Goal: Information Seeking & Learning: Learn about a topic

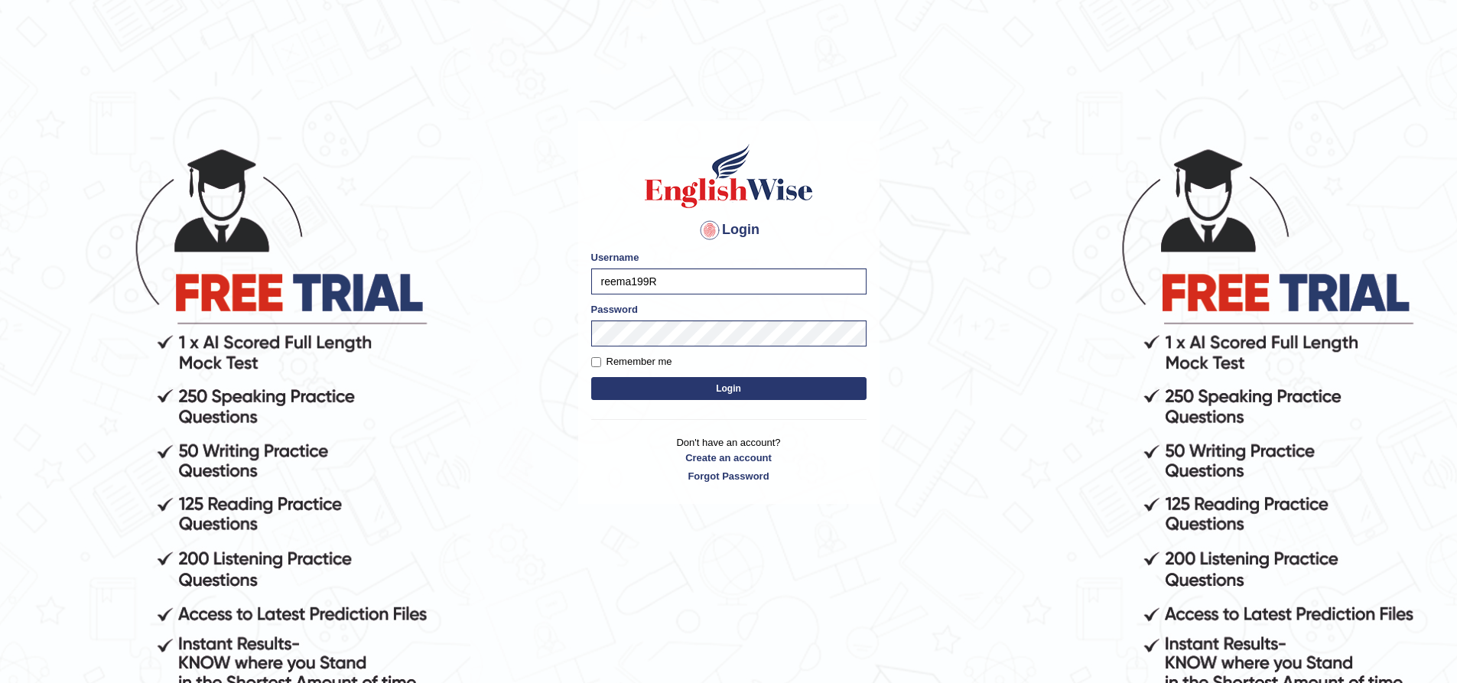
type input "reema199"
click at [642, 385] on button "Login" at bounding box center [728, 388] width 275 height 23
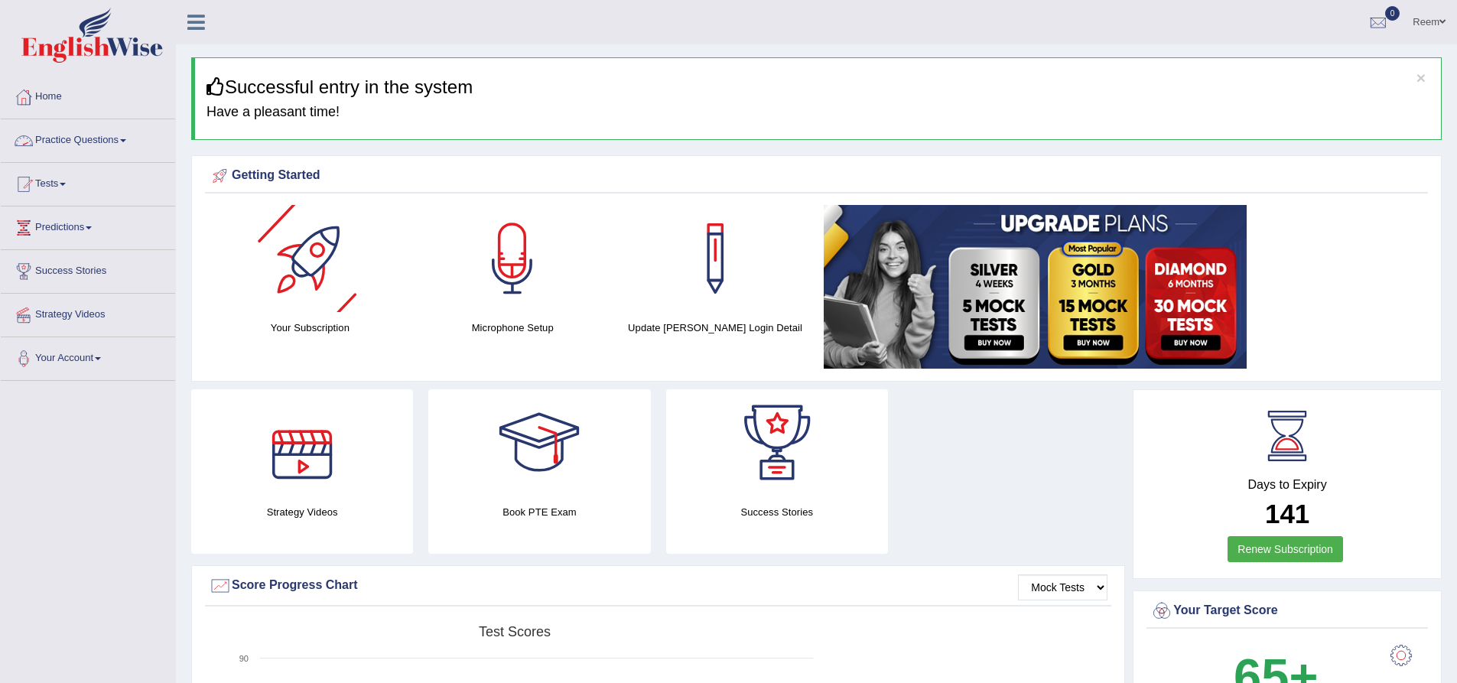
click at [78, 136] on link "Practice Questions" at bounding box center [88, 138] width 174 height 38
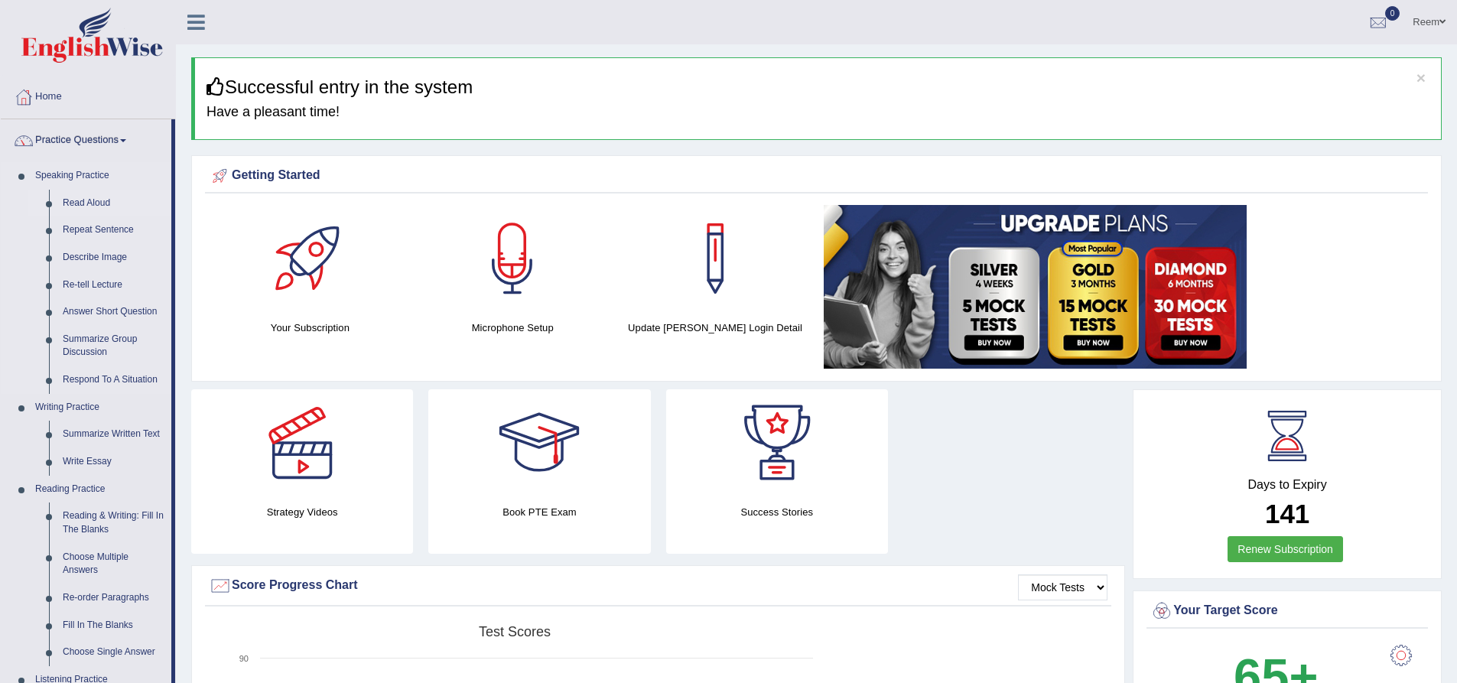
click at [97, 206] on link "Read Aloud" at bounding box center [113, 204] width 115 height 28
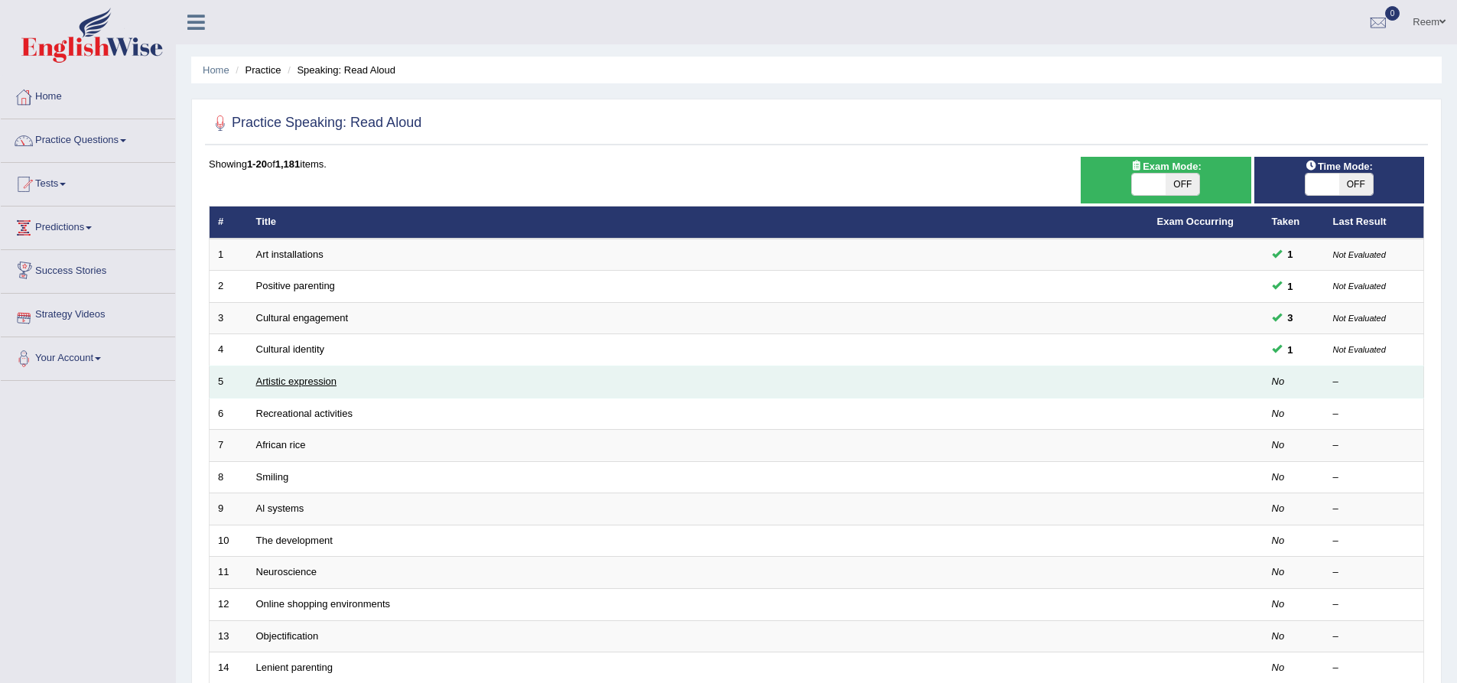
click at [286, 383] on link "Artistic expression" at bounding box center [296, 380] width 80 height 11
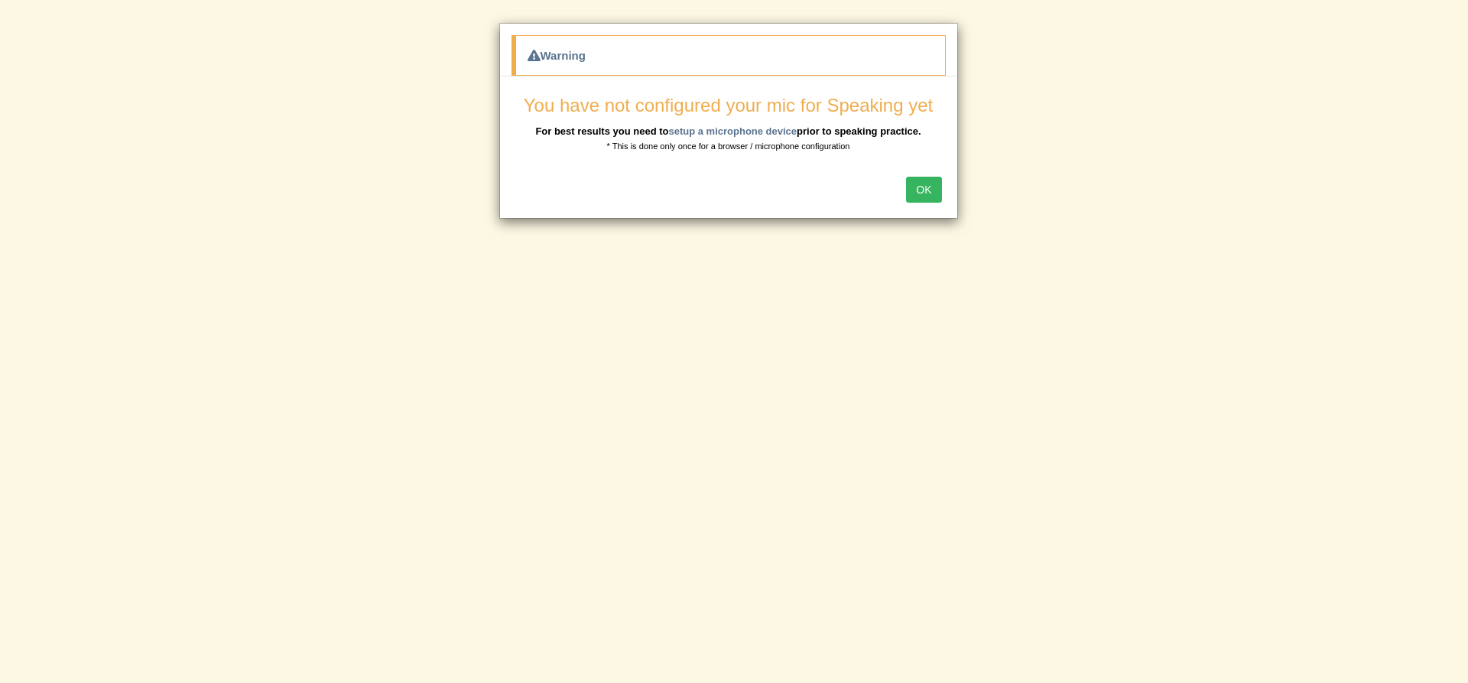
click at [916, 192] on button "OK" at bounding box center [923, 190] width 35 height 26
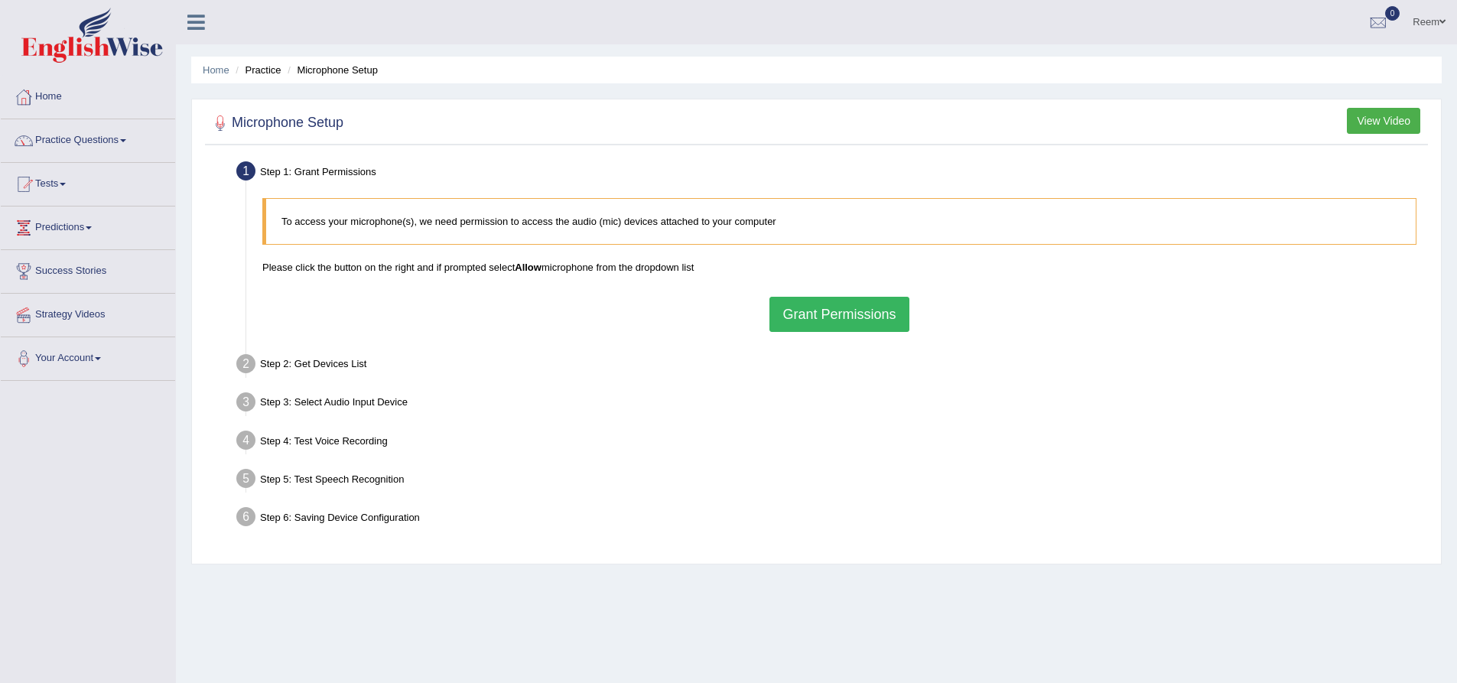
click at [824, 318] on button "Grant Permissions" at bounding box center [838, 314] width 139 height 35
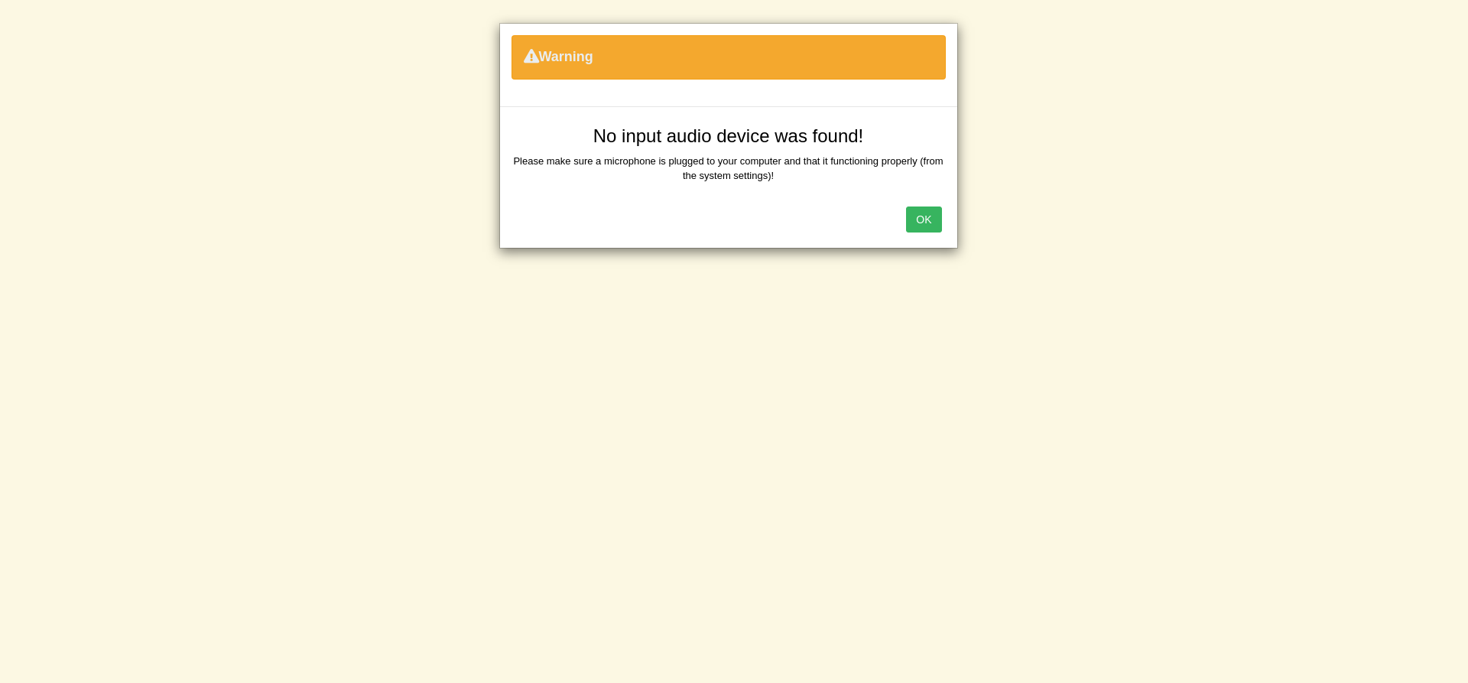
click at [923, 213] on button "OK" at bounding box center [923, 219] width 35 height 26
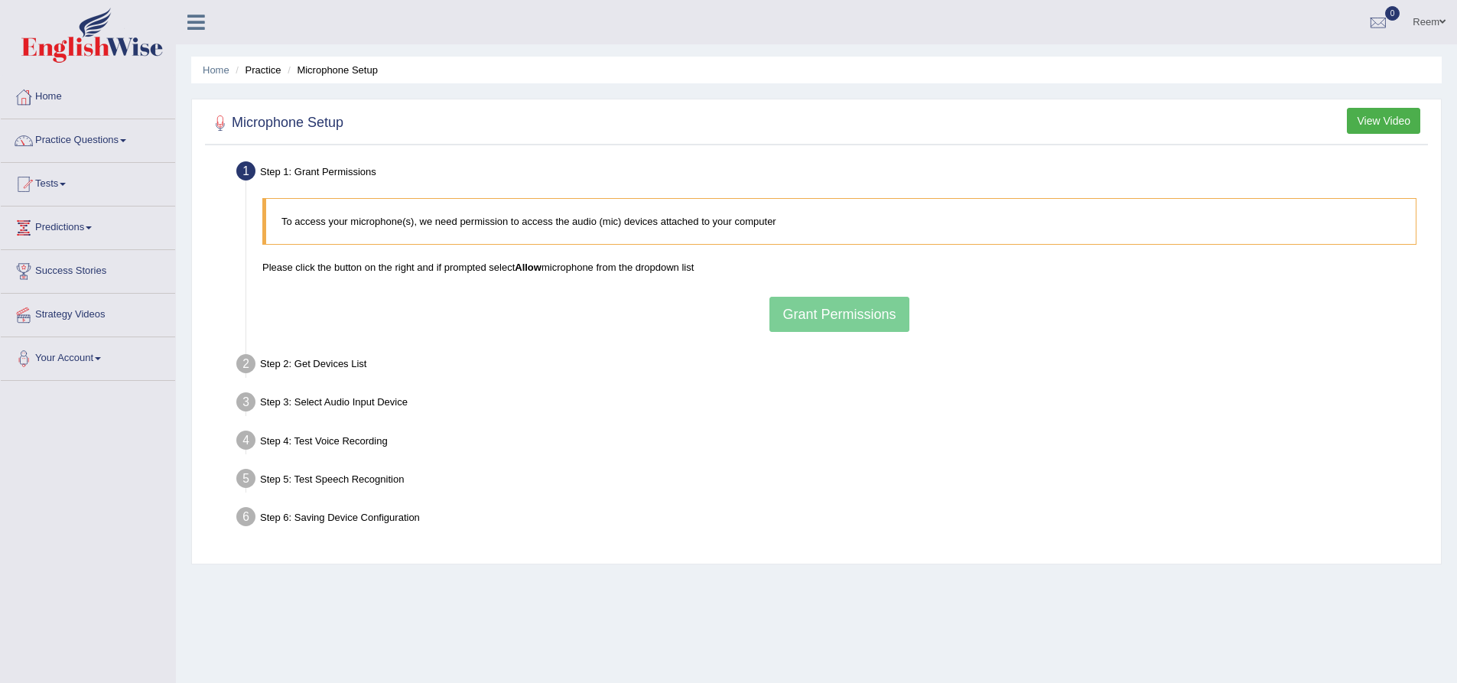
click at [1381, 124] on button "View Video" at bounding box center [1382, 121] width 73 height 26
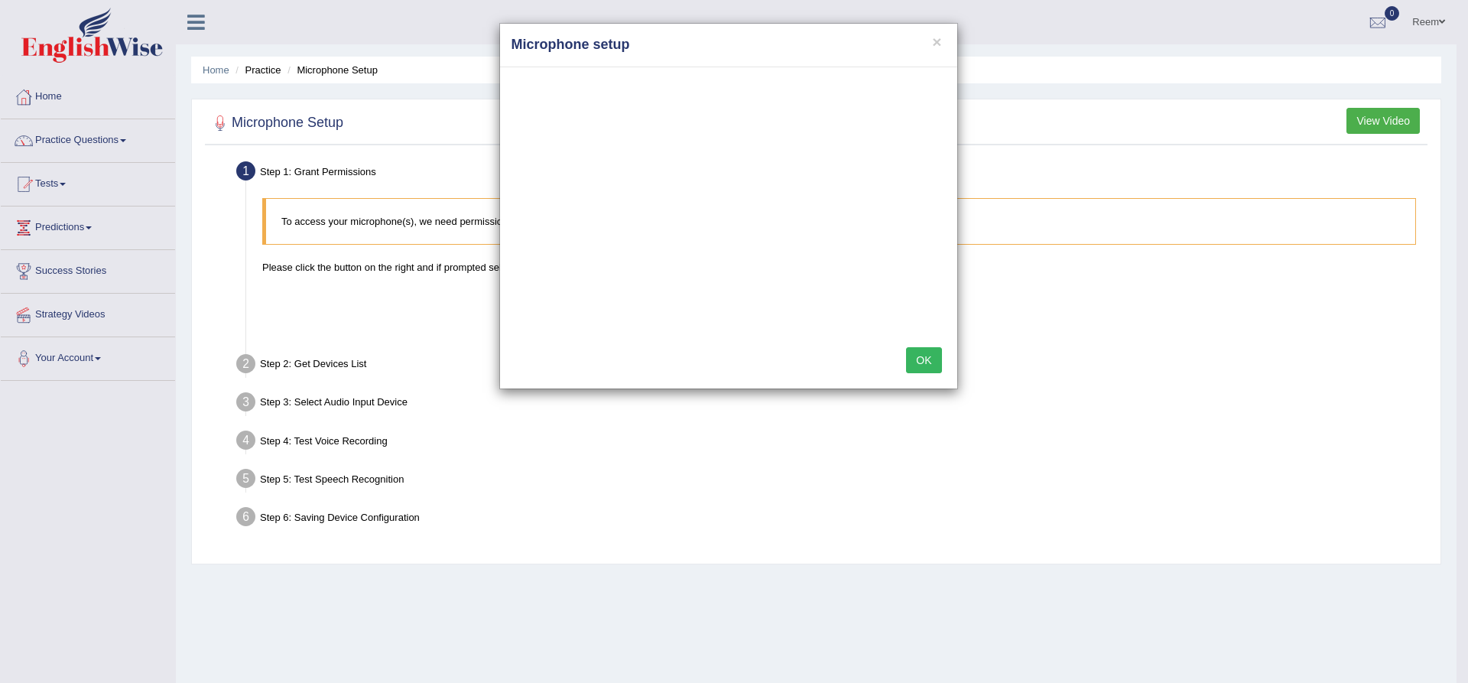
click at [943, 48] on h4 "Microphone setup" at bounding box center [729, 45] width 434 height 20
click at [942, 43] on h4 "Microphone setup" at bounding box center [729, 45] width 434 height 20
click at [932, 41] on button "×" at bounding box center [936, 42] width 9 height 16
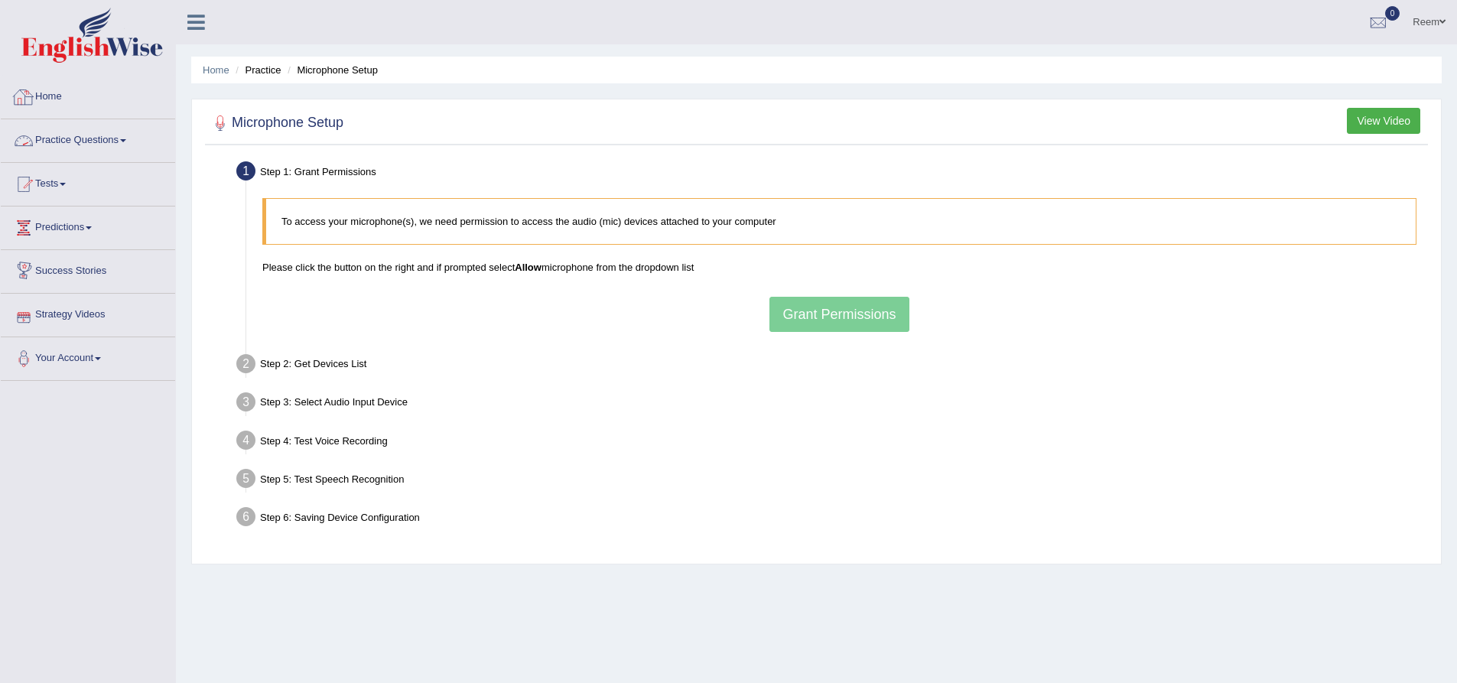
click at [74, 146] on link "Practice Questions" at bounding box center [88, 138] width 174 height 38
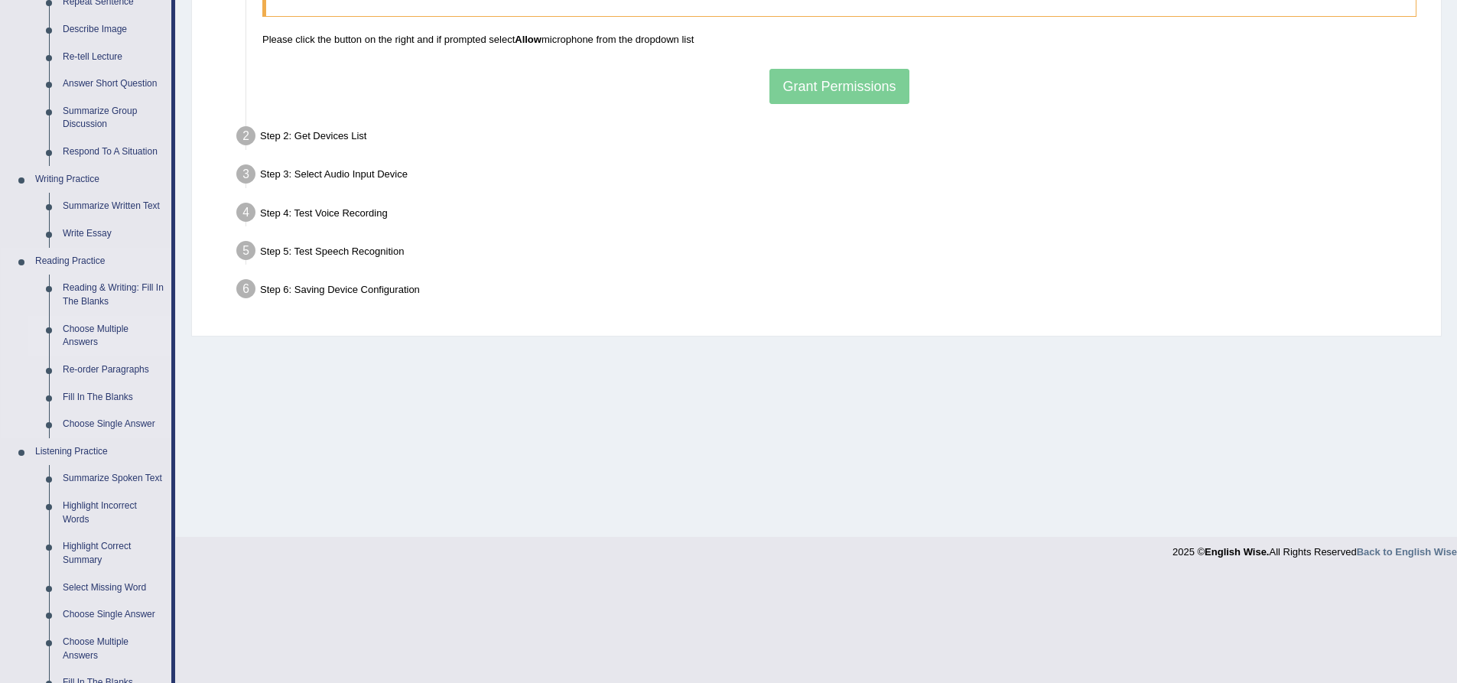
scroll to position [229, 0]
click at [72, 509] on link "Highlight Incorrect Words" at bounding box center [113, 511] width 115 height 41
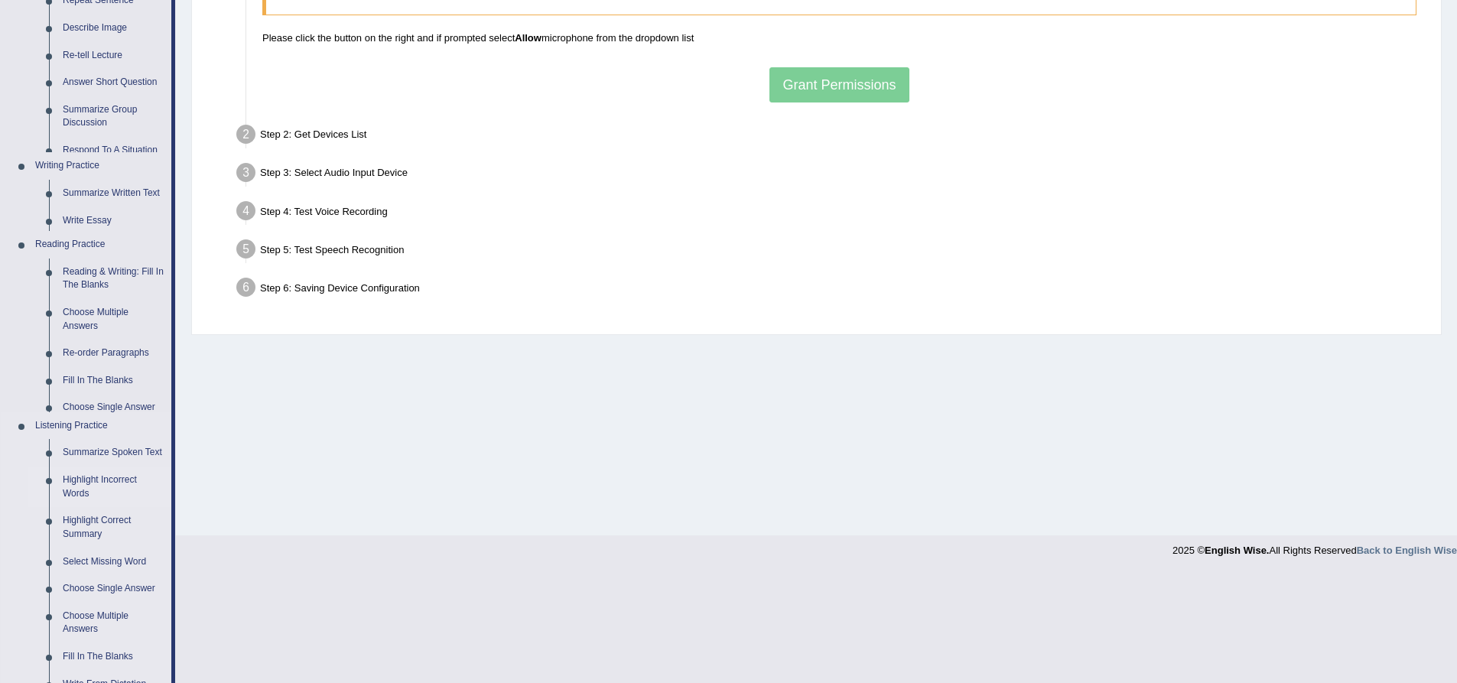
scroll to position [120, 0]
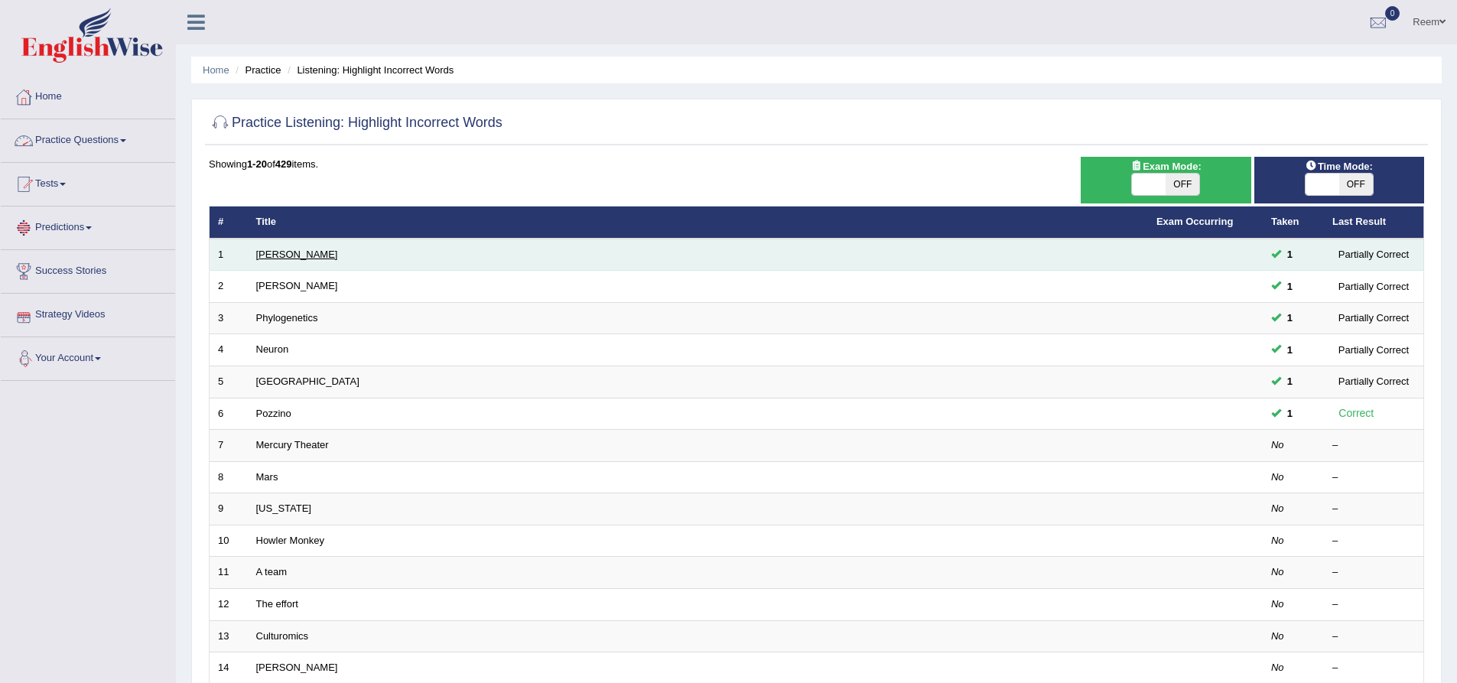
click at [263, 252] on link "[PERSON_NAME]" at bounding box center [297, 253] width 82 height 11
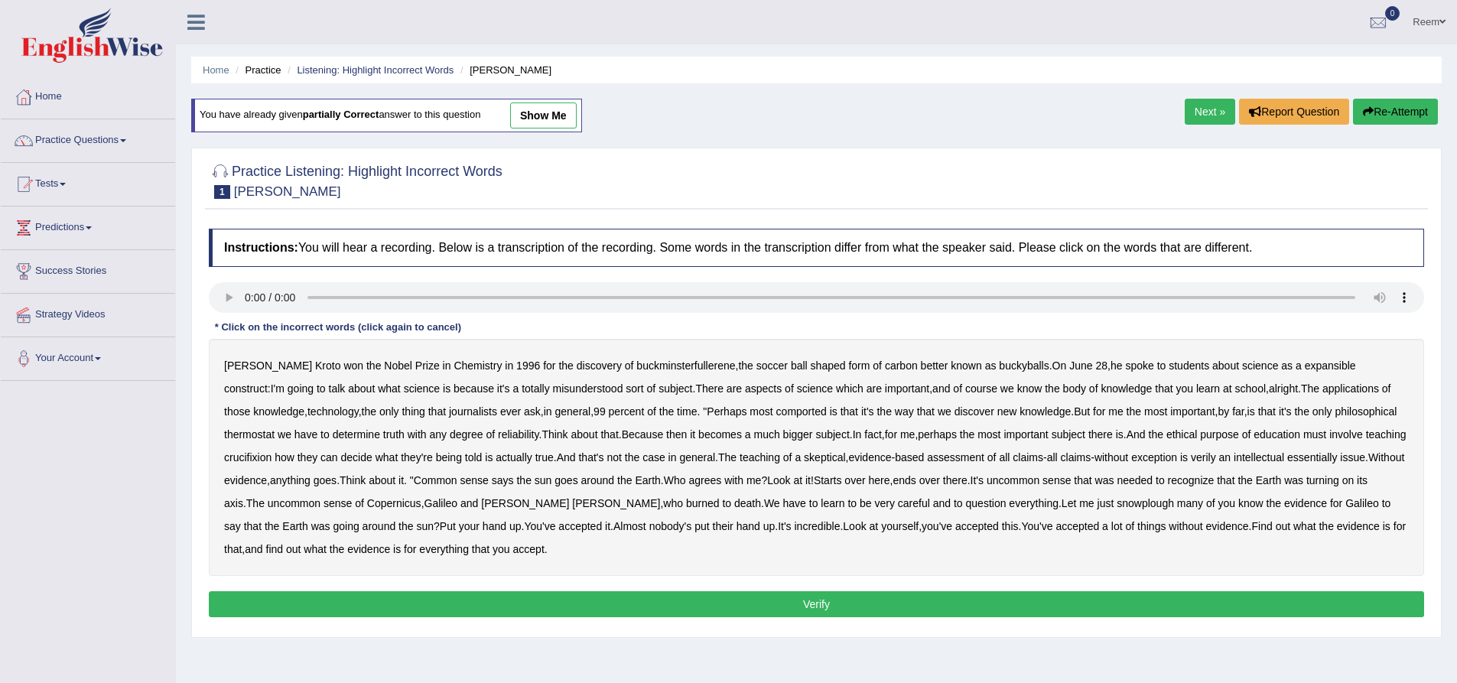
click at [608, 573] on div "[PERSON_NAME] won the Nobel Prize in Chemistry in [DATE] for the discovery of b…" at bounding box center [816, 457] width 1215 height 237
click at [1304, 363] on b "expansible" at bounding box center [1329, 365] width 51 height 12
click at [776, 411] on b "comported" at bounding box center [801, 411] width 50 height 12
click at [271, 451] on b "crucifixion" at bounding box center [247, 457] width 47 height 12
click at [1116, 499] on b "snowplough" at bounding box center [1144, 503] width 57 height 12
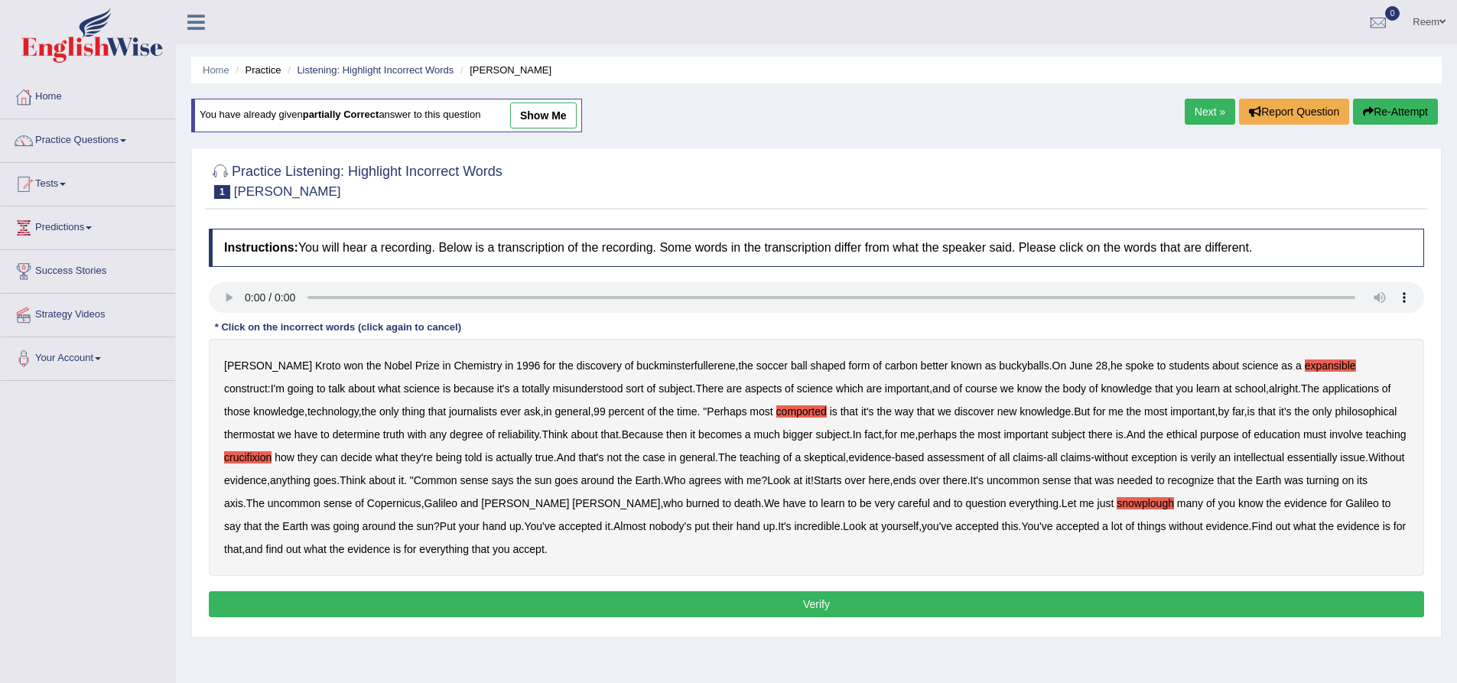
click at [789, 602] on button "Verify" at bounding box center [816, 604] width 1215 height 26
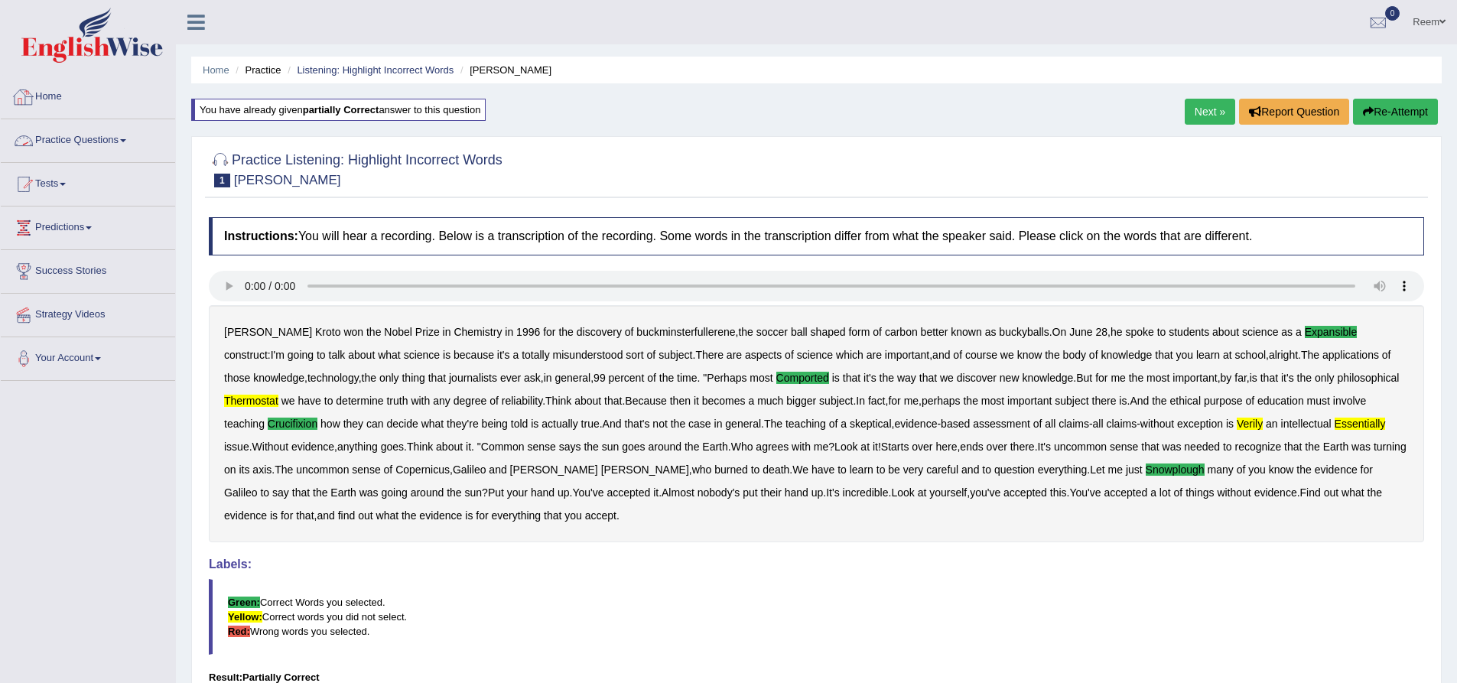
click at [80, 133] on link "Practice Questions" at bounding box center [88, 138] width 174 height 38
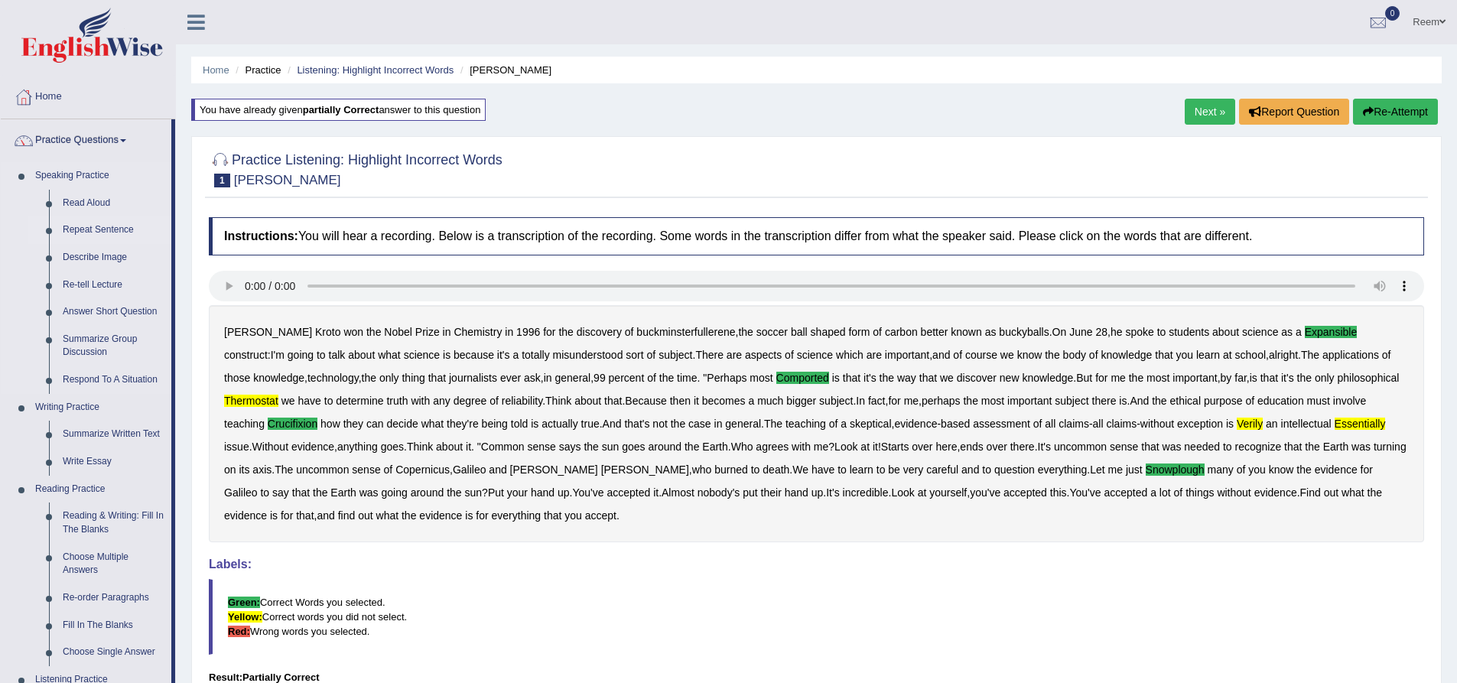
click at [73, 232] on link "Repeat Sentence" at bounding box center [113, 230] width 115 height 28
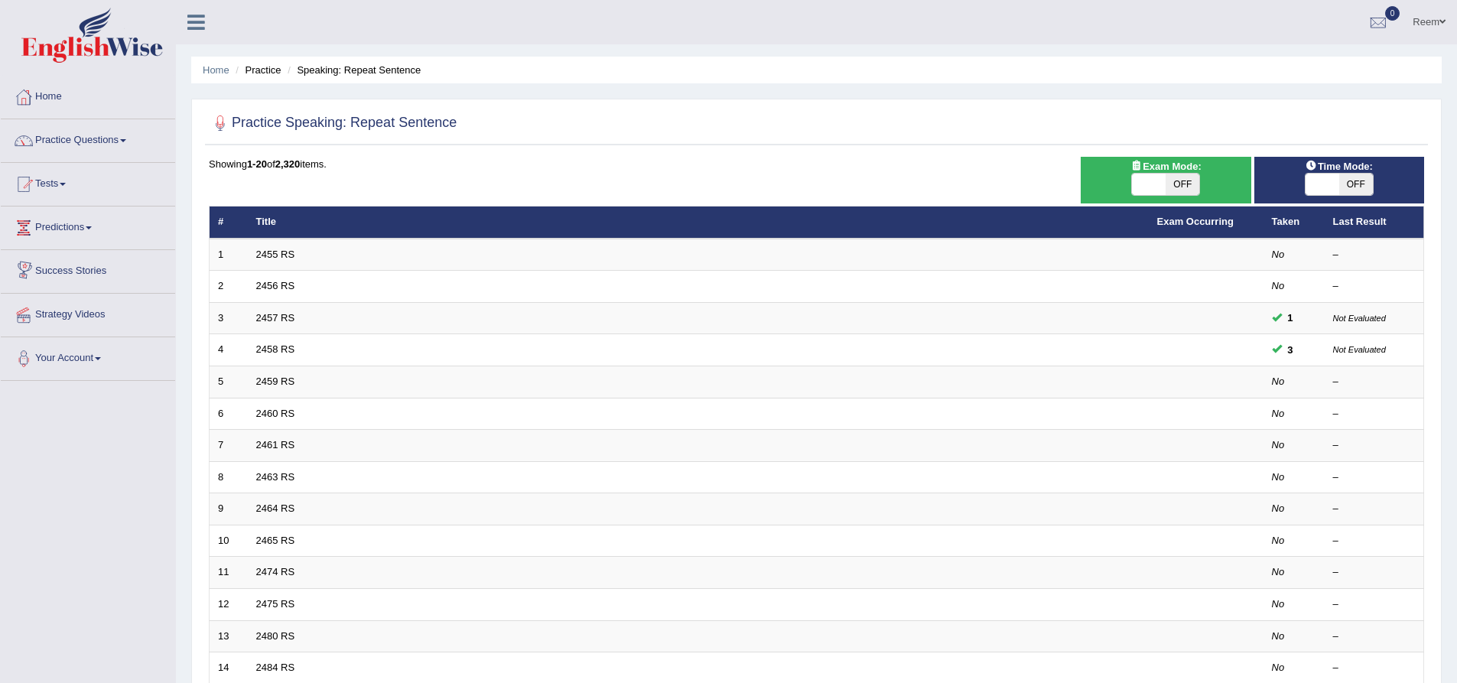
click at [265, 245] on td "2455 RS" at bounding box center [698, 255] width 901 height 32
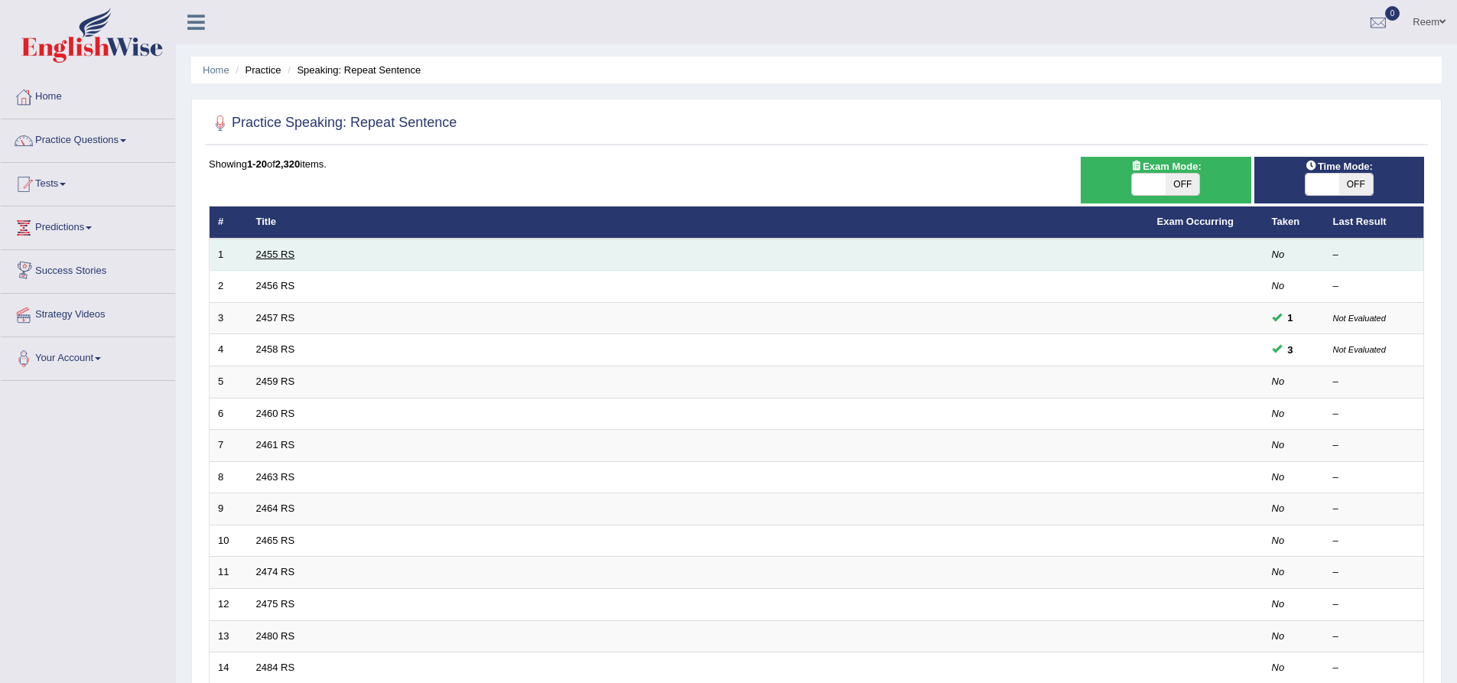
click at [265, 251] on link "2455 RS" at bounding box center [275, 253] width 39 height 11
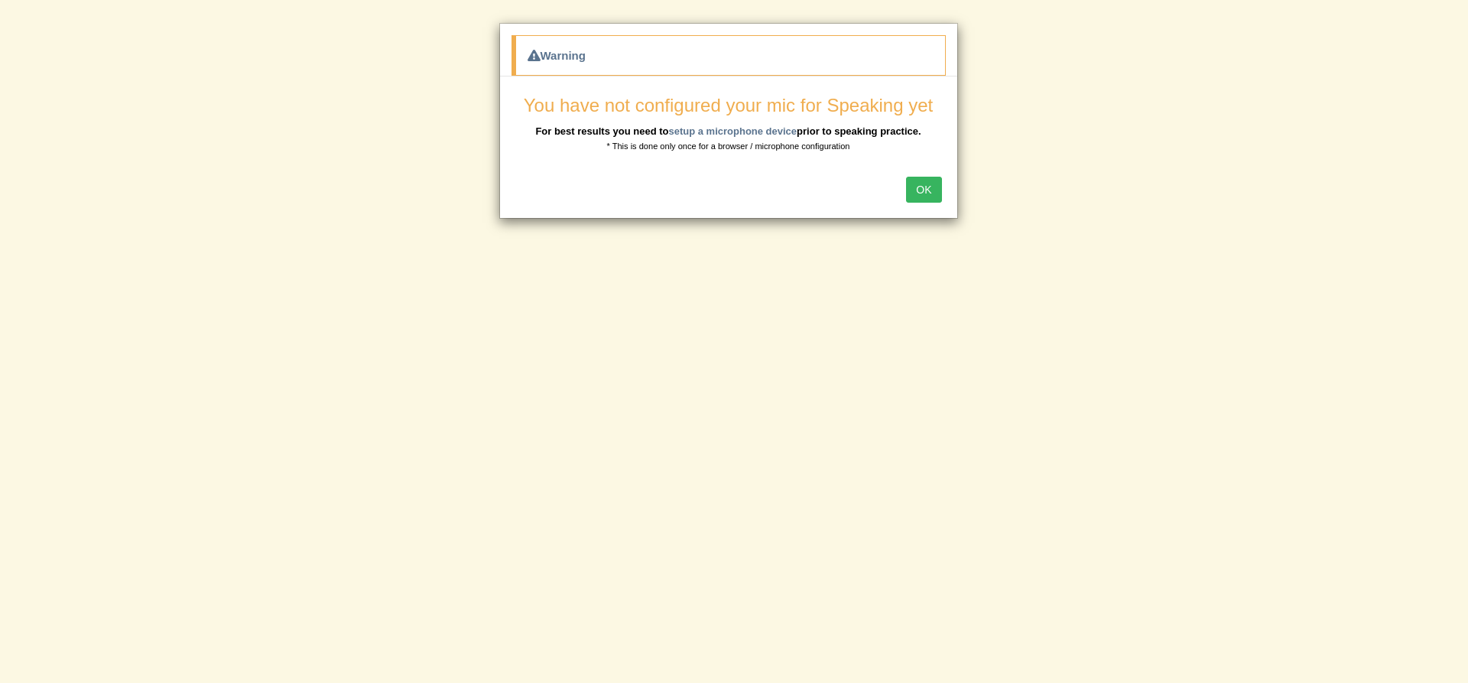
click at [930, 186] on button "OK" at bounding box center [923, 190] width 35 height 26
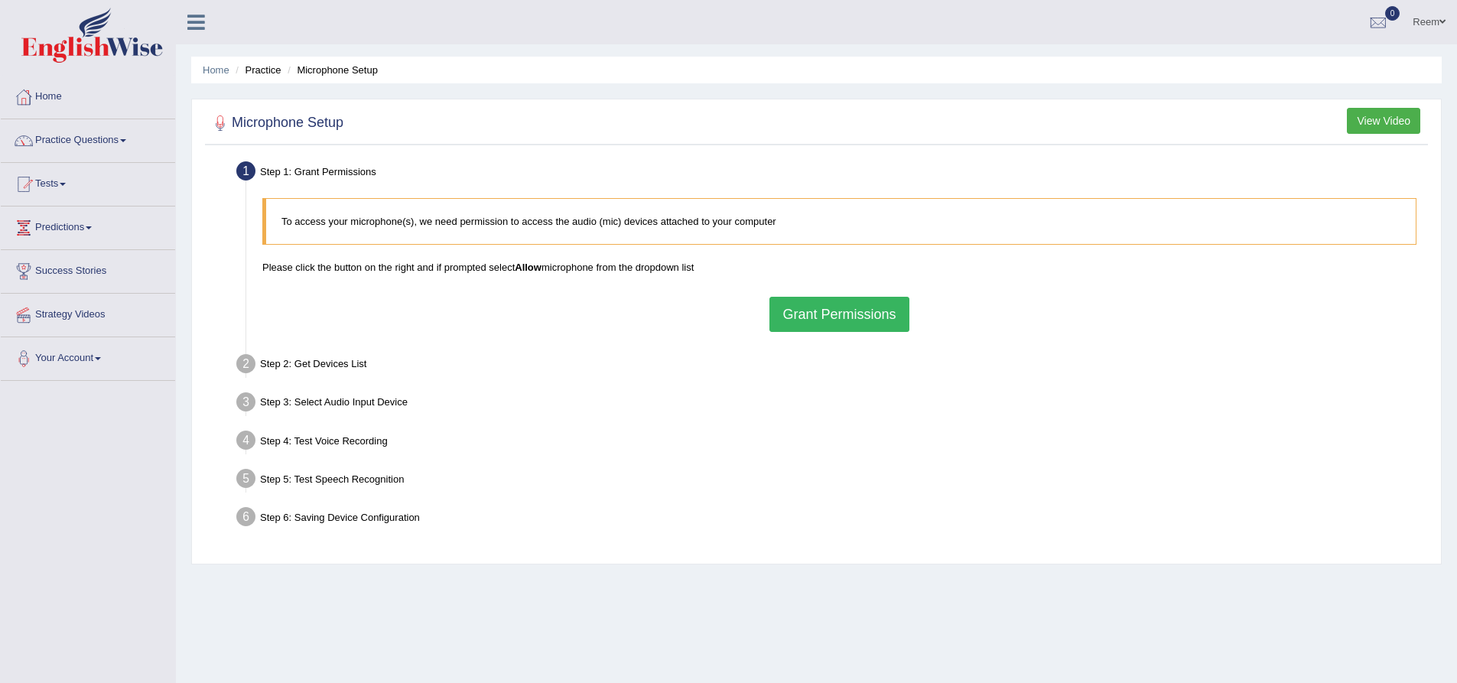
click at [801, 316] on button "Grant Permissions" at bounding box center [838, 314] width 139 height 35
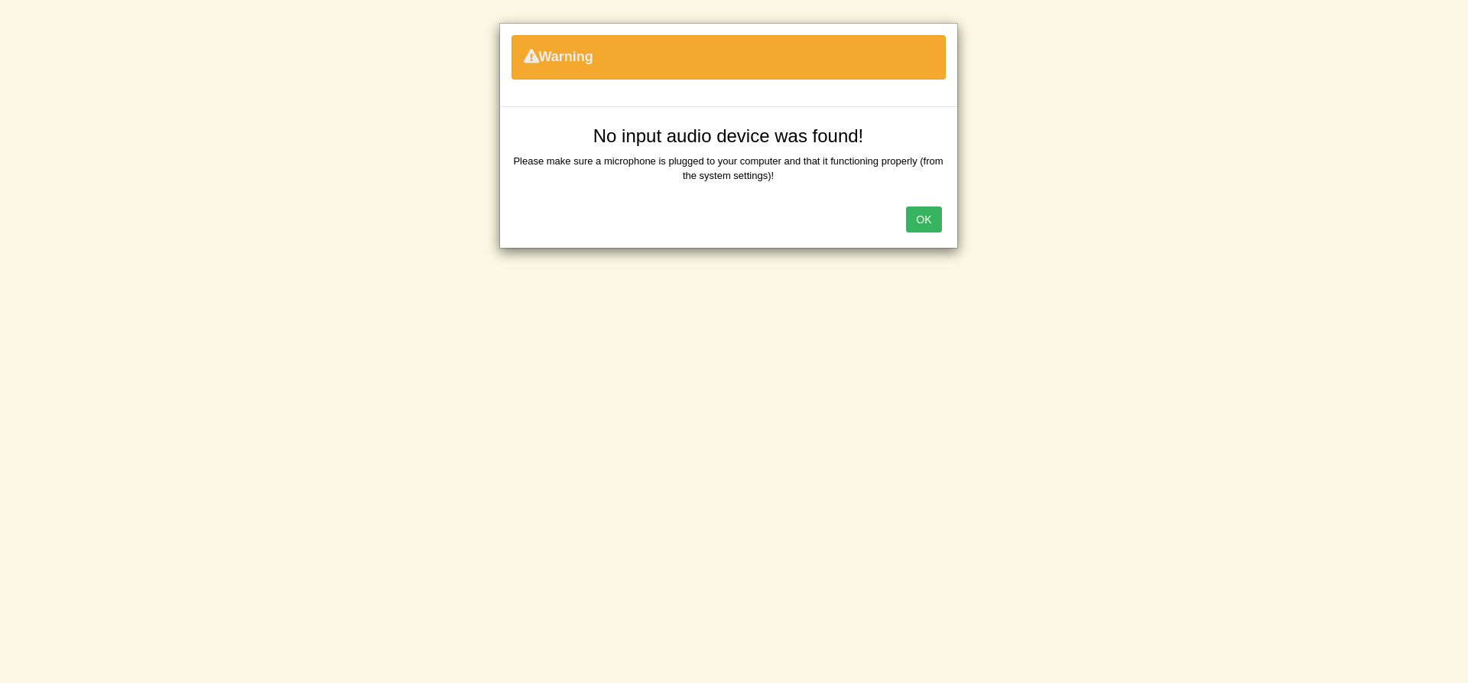
click at [914, 220] on button "OK" at bounding box center [923, 219] width 35 height 26
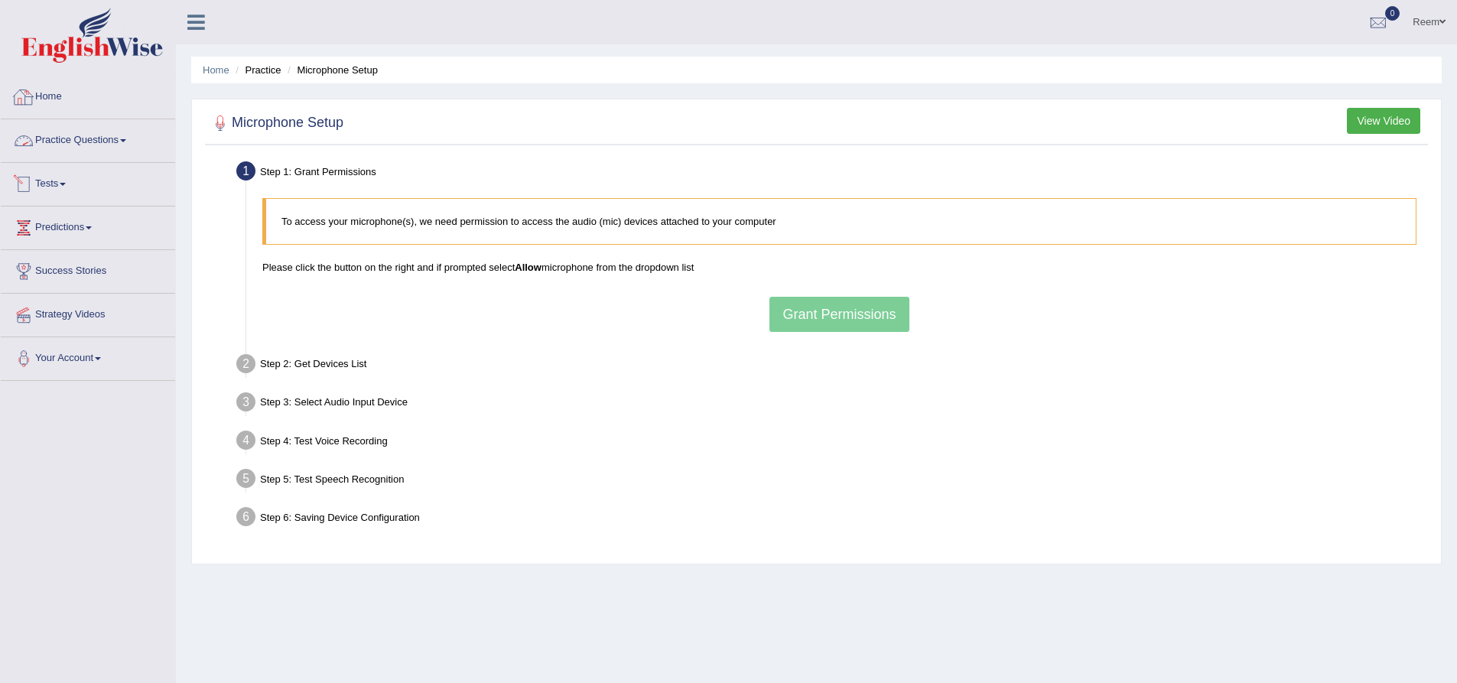
click at [63, 135] on link "Practice Questions" at bounding box center [88, 138] width 174 height 38
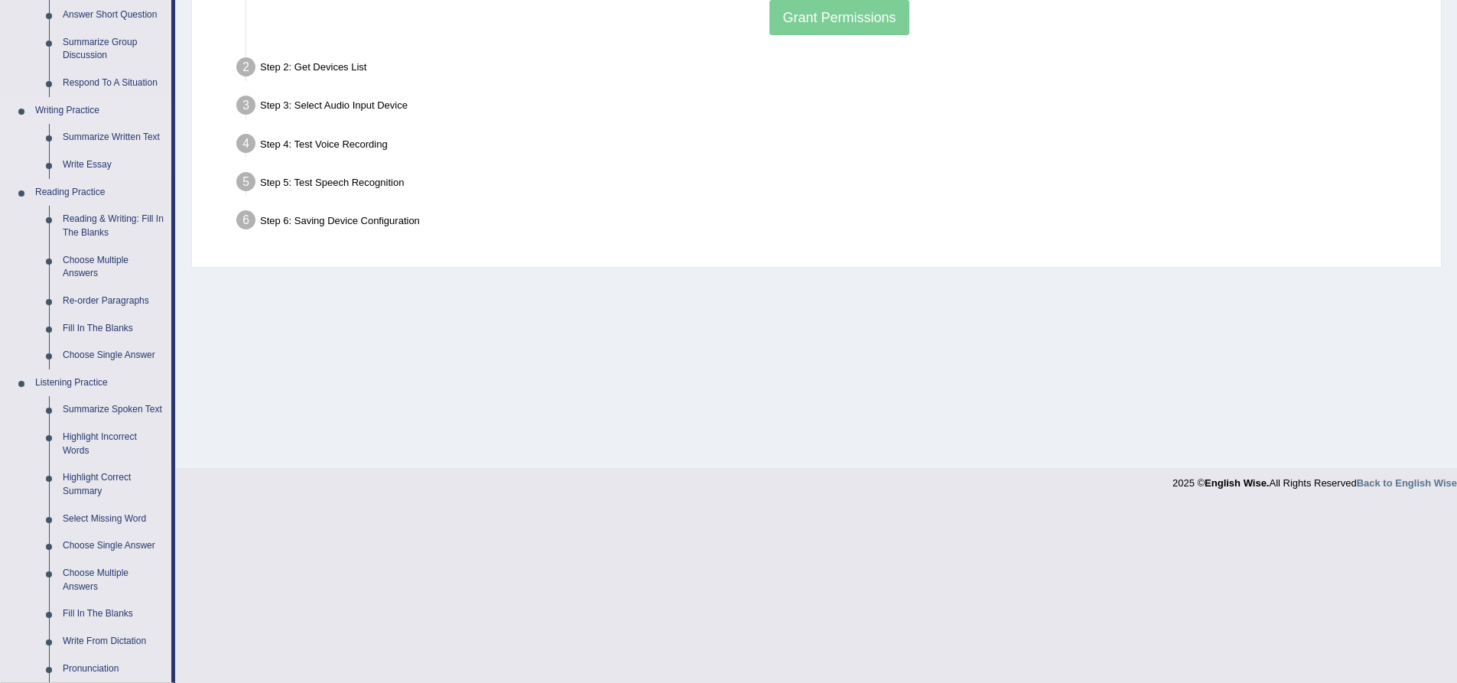
scroll to position [306, 0]
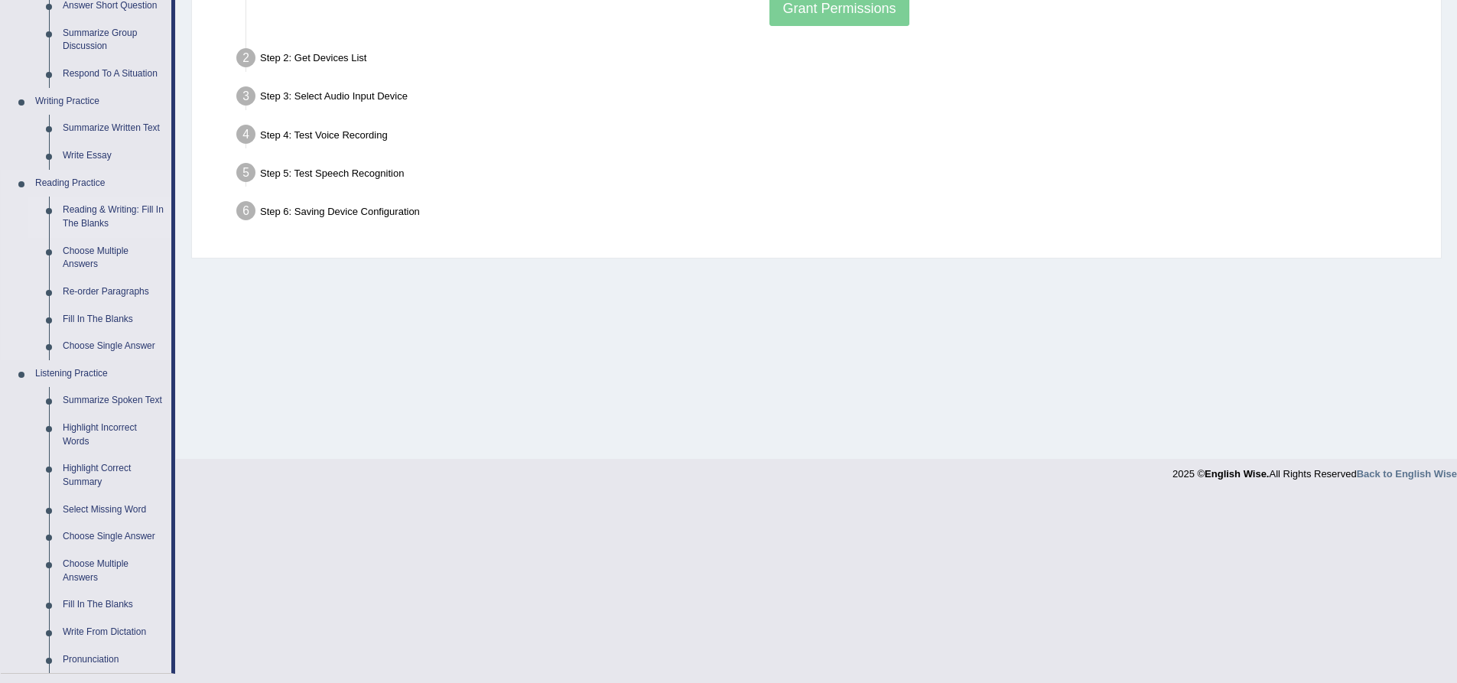
click at [93, 214] on link "Reading & Writing: Fill In The Blanks" at bounding box center [113, 216] width 115 height 41
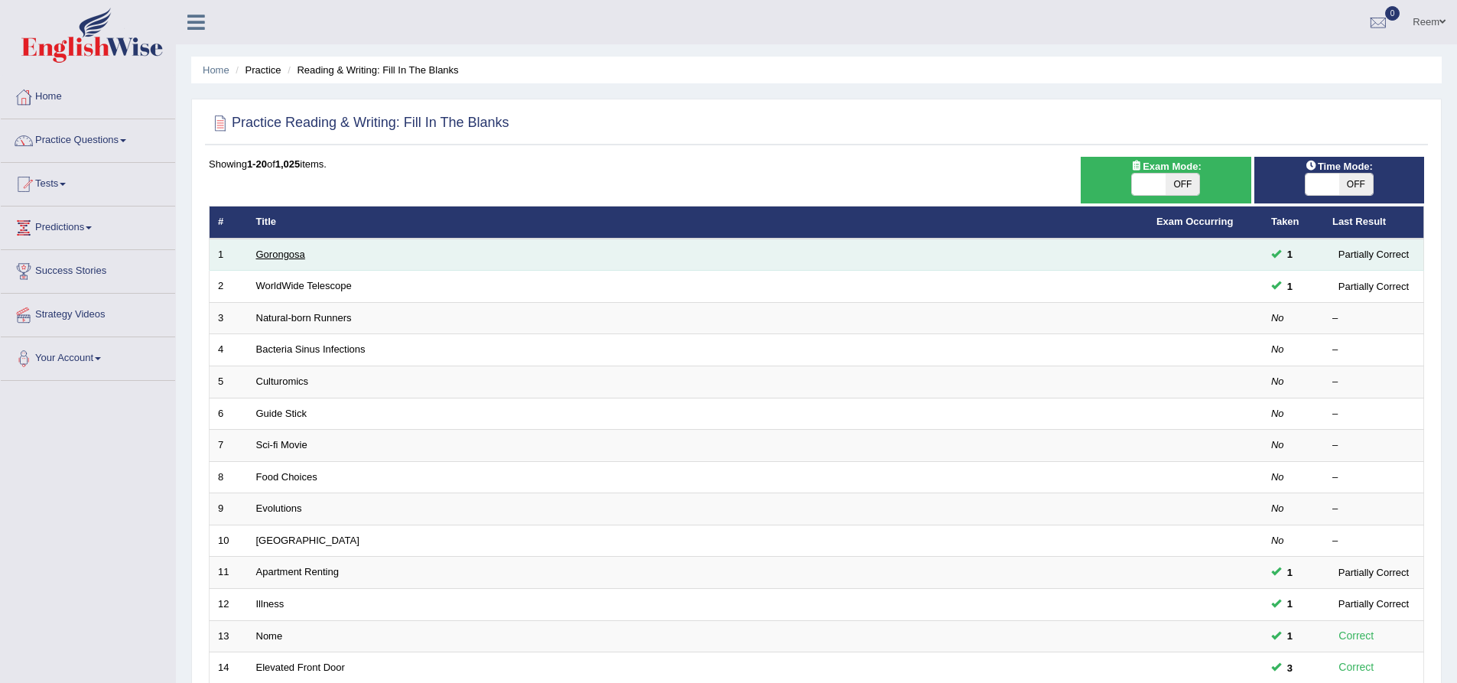
click at [290, 255] on link "Gorongosa" at bounding box center [280, 253] width 49 height 11
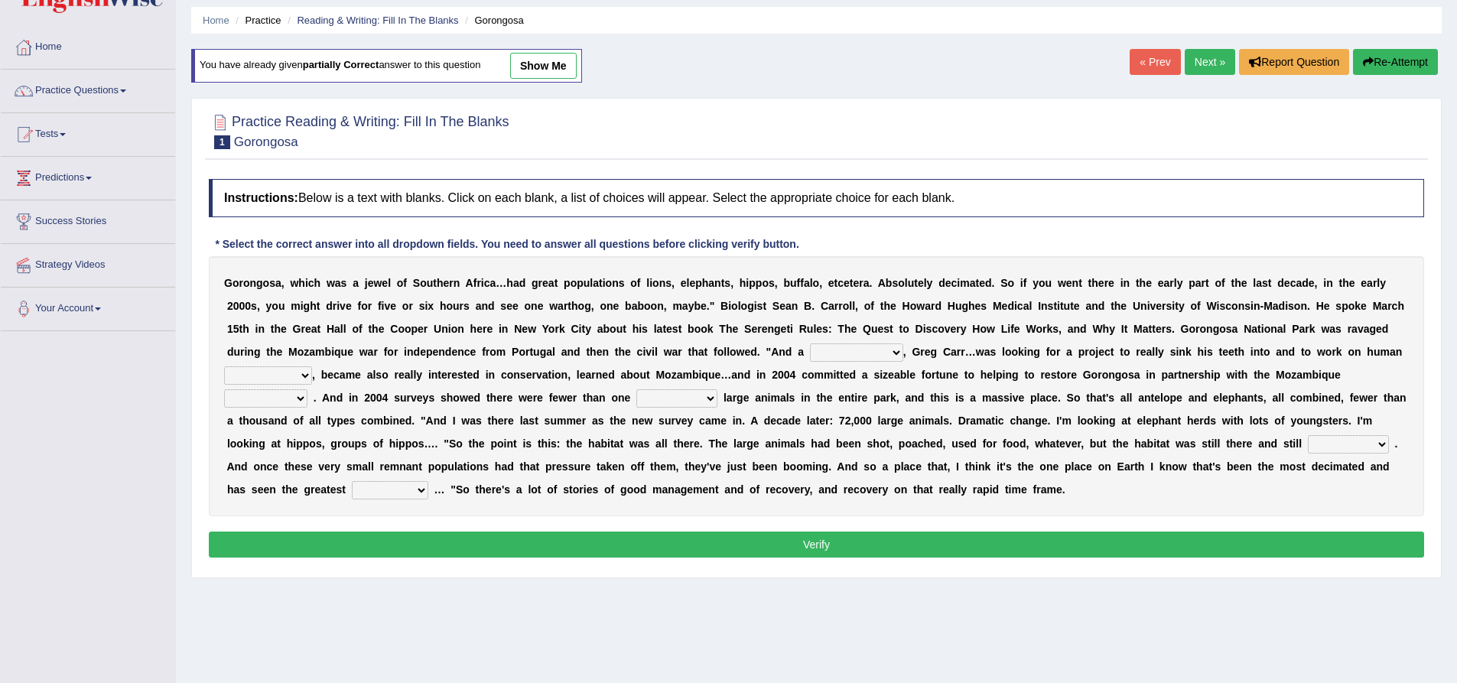
scroll to position [76, 0]
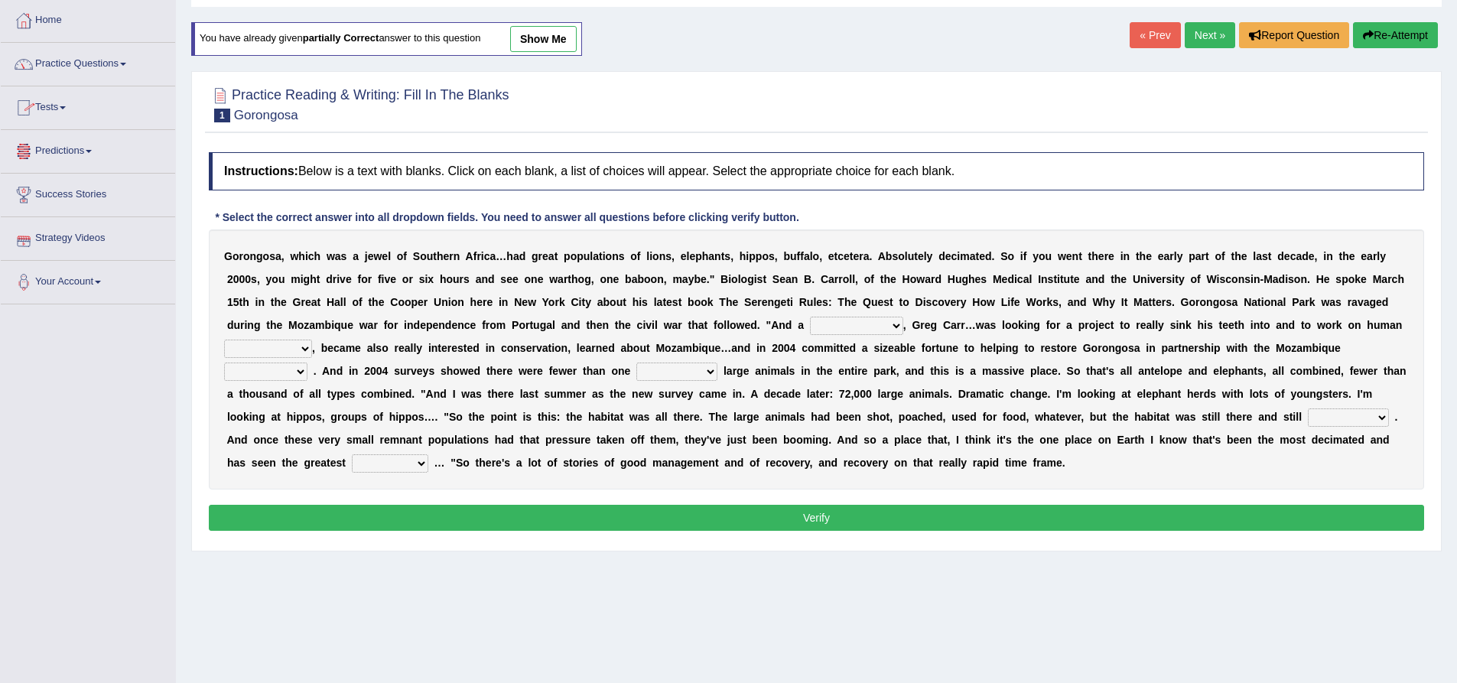
click at [843, 333] on select "passion solstice ballast philanthropist" at bounding box center [856, 326] width 93 height 18
select select "ballast"
click at [810, 317] on select "passion solstice ballast philanthropist" at bounding box center [856, 326] width 93 height 18
click at [702, 369] on select "deflowered embowered roundest thousand" at bounding box center [676, 371] width 81 height 18
click at [636, 362] on select "deflowered embowered roundest thousand" at bounding box center [676, 371] width 81 height 18
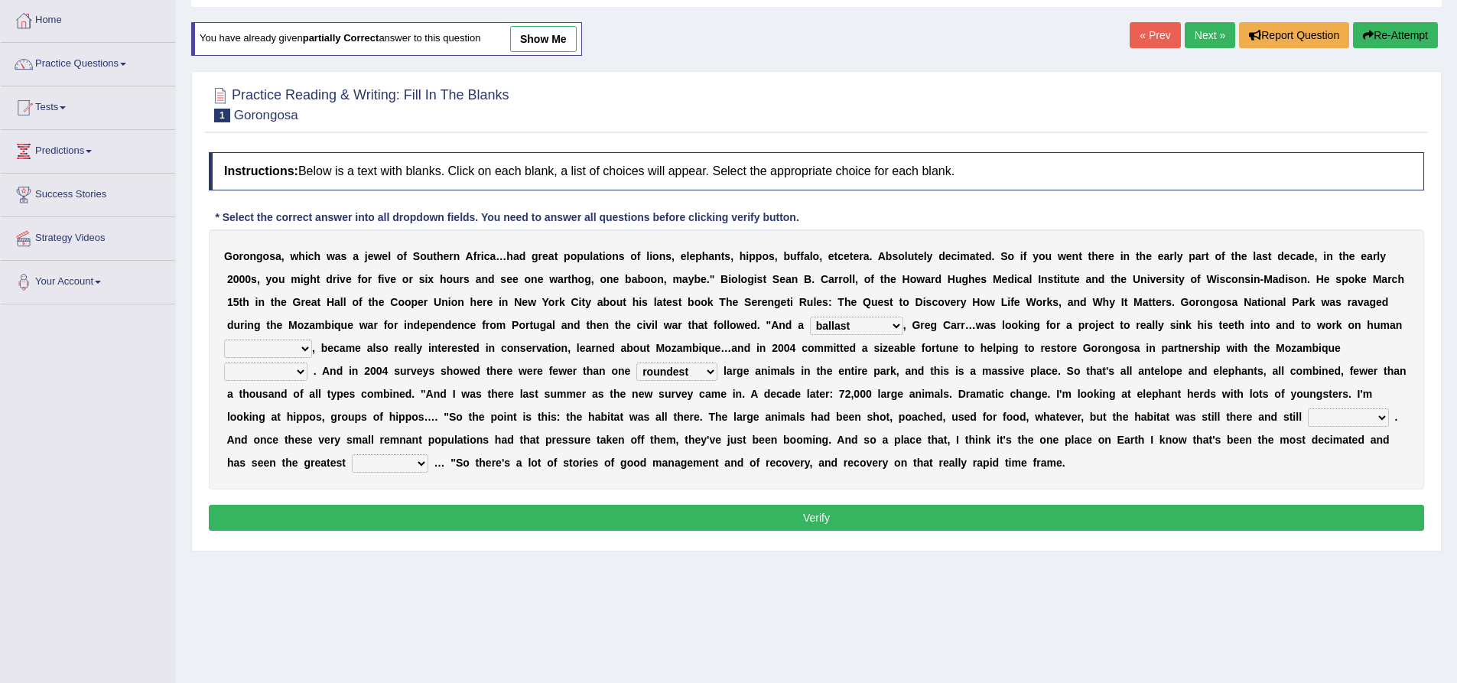
click at [694, 375] on select "deflowered embowered roundest thousand" at bounding box center [676, 371] width 81 height 18
select select "thousand"
click at [636, 362] on select "deflowered embowered roundest thousand" at bounding box center [676, 371] width 81 height 18
click at [870, 322] on select "passion solstice ballast philanthropist" at bounding box center [856, 326] width 93 height 18
select select "solstice"
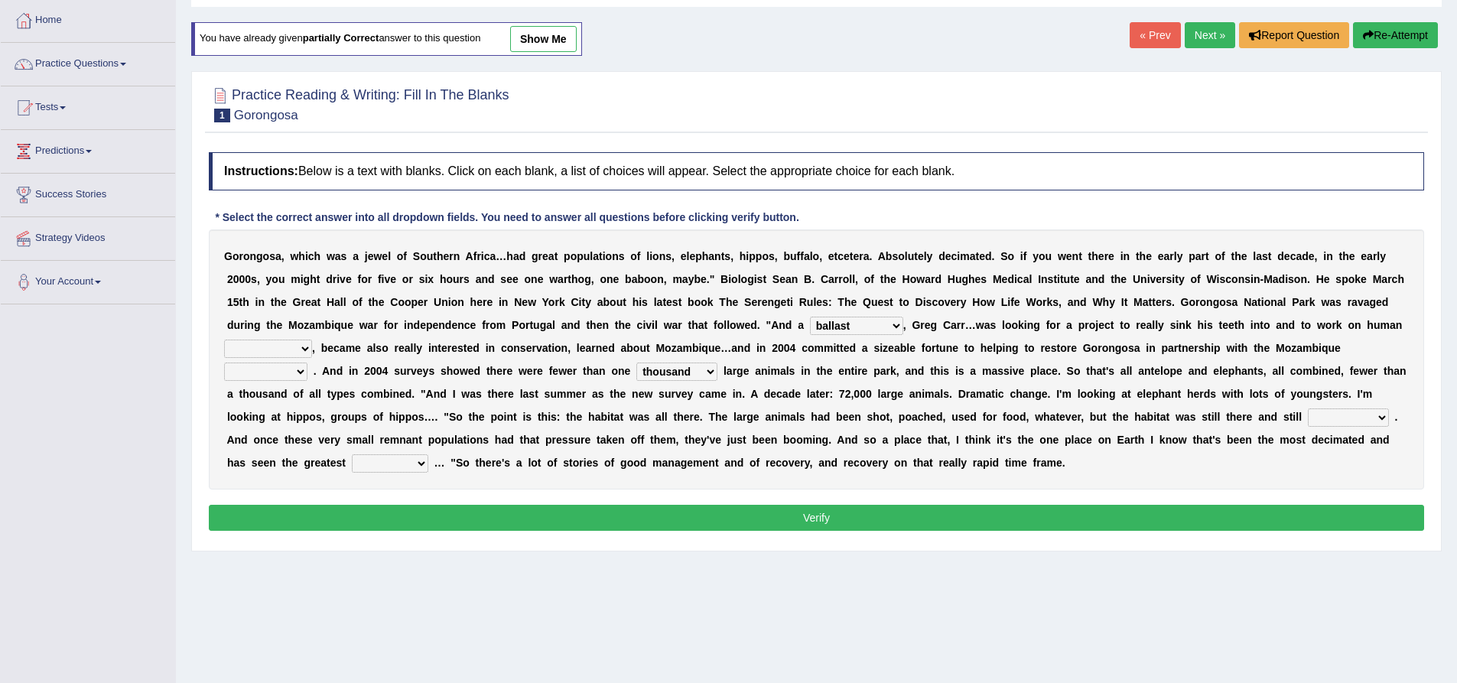
click at [810, 317] on select "passion solstice ballast philanthropist" at bounding box center [856, 326] width 93 height 18
click at [294, 346] on select "negligence prevalence development malevolence" at bounding box center [268, 348] width 88 height 18
select select "prevalence"
click at [224, 339] on select "negligence prevalence development malevolence" at bounding box center [268, 348] width 88 height 18
click at [272, 372] on select "parliament semanticist government journalist" at bounding box center [265, 371] width 83 height 18
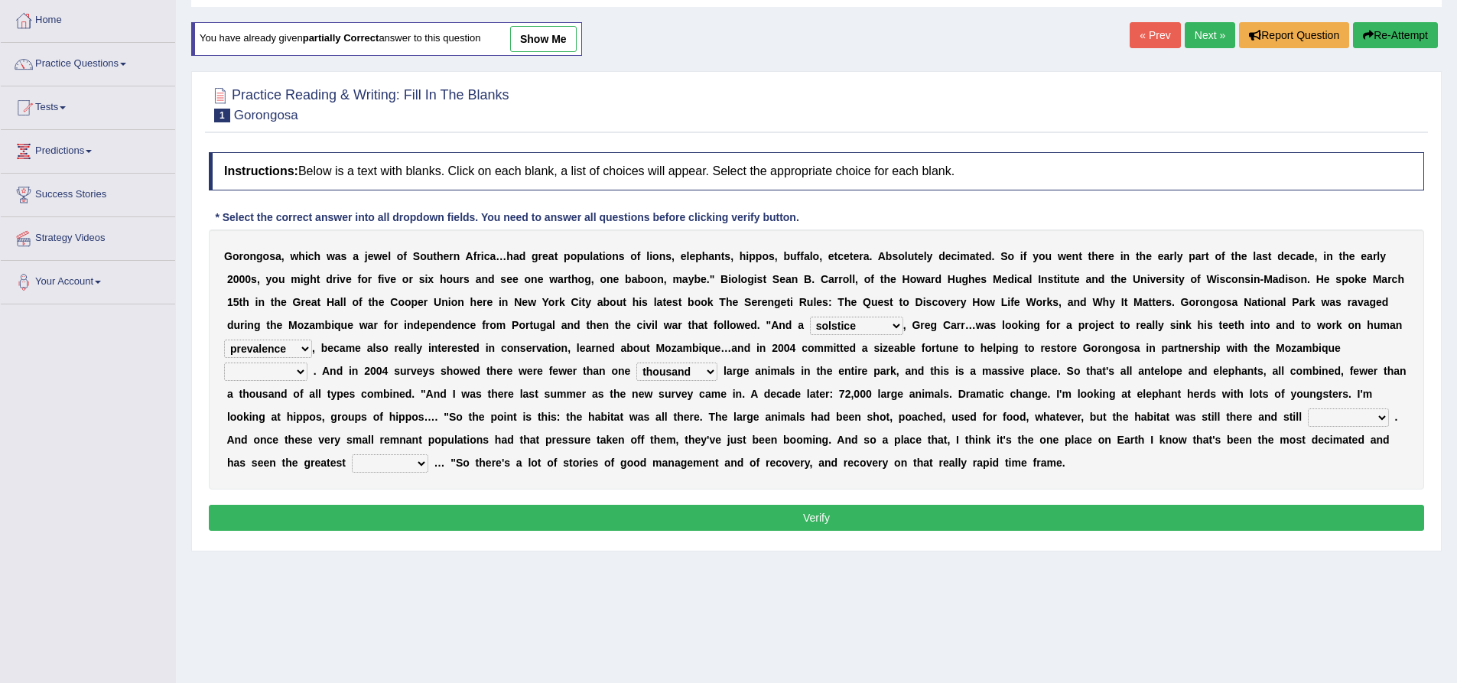
select select "government"
click at [224, 362] on select "parliament semanticist government journalist" at bounding box center [265, 371] width 83 height 18
click at [1374, 414] on select "assertive incidental compulsive productive" at bounding box center [1347, 417] width 81 height 18
select select "productive"
click at [1307, 408] on select "assertive incidental compulsive productive" at bounding box center [1347, 417] width 81 height 18
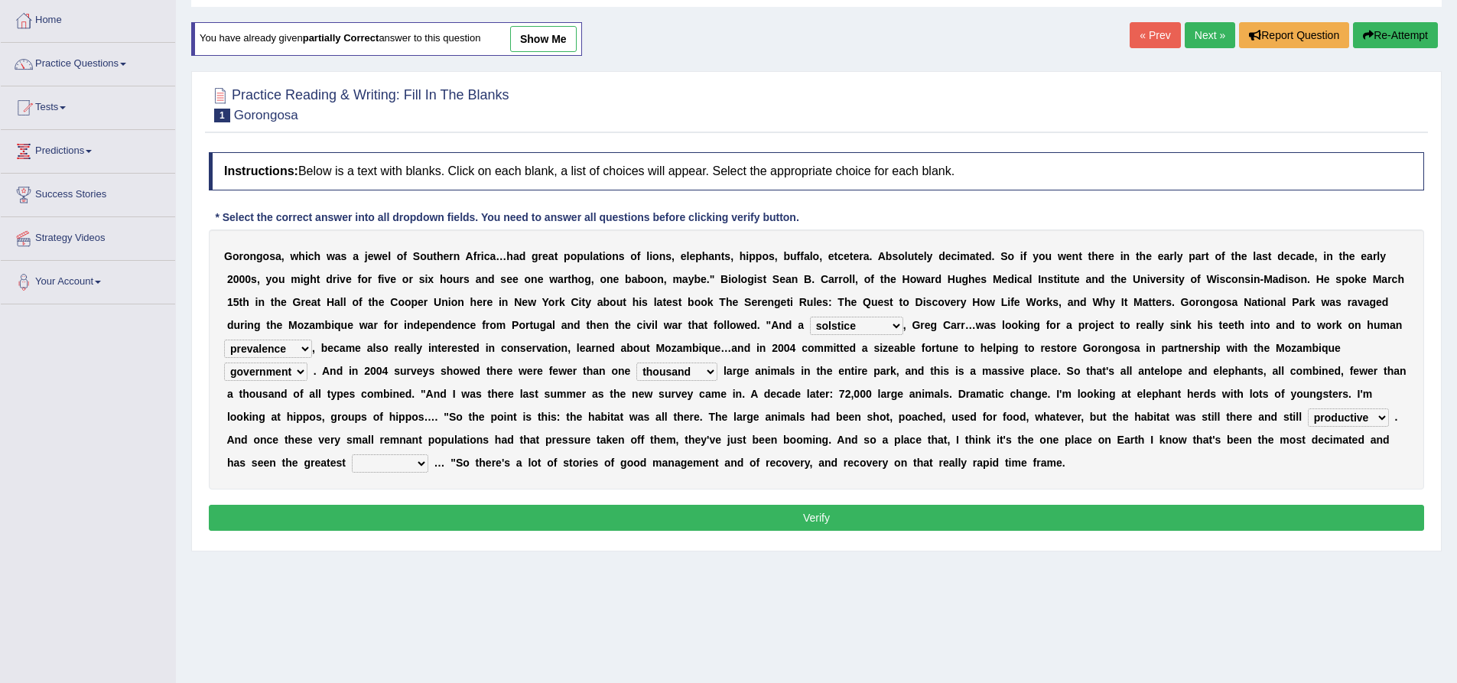
click at [1327, 417] on select "assertive incidental compulsive productive" at bounding box center [1347, 417] width 81 height 18
click at [428, 458] on b at bounding box center [431, 462] width 6 height 12
click at [416, 461] on select "recovery efficacy golly stumpy" at bounding box center [390, 463] width 76 height 18
select select "recovery"
click at [352, 454] on select "recovery efficacy golly stumpy" at bounding box center [390, 463] width 76 height 18
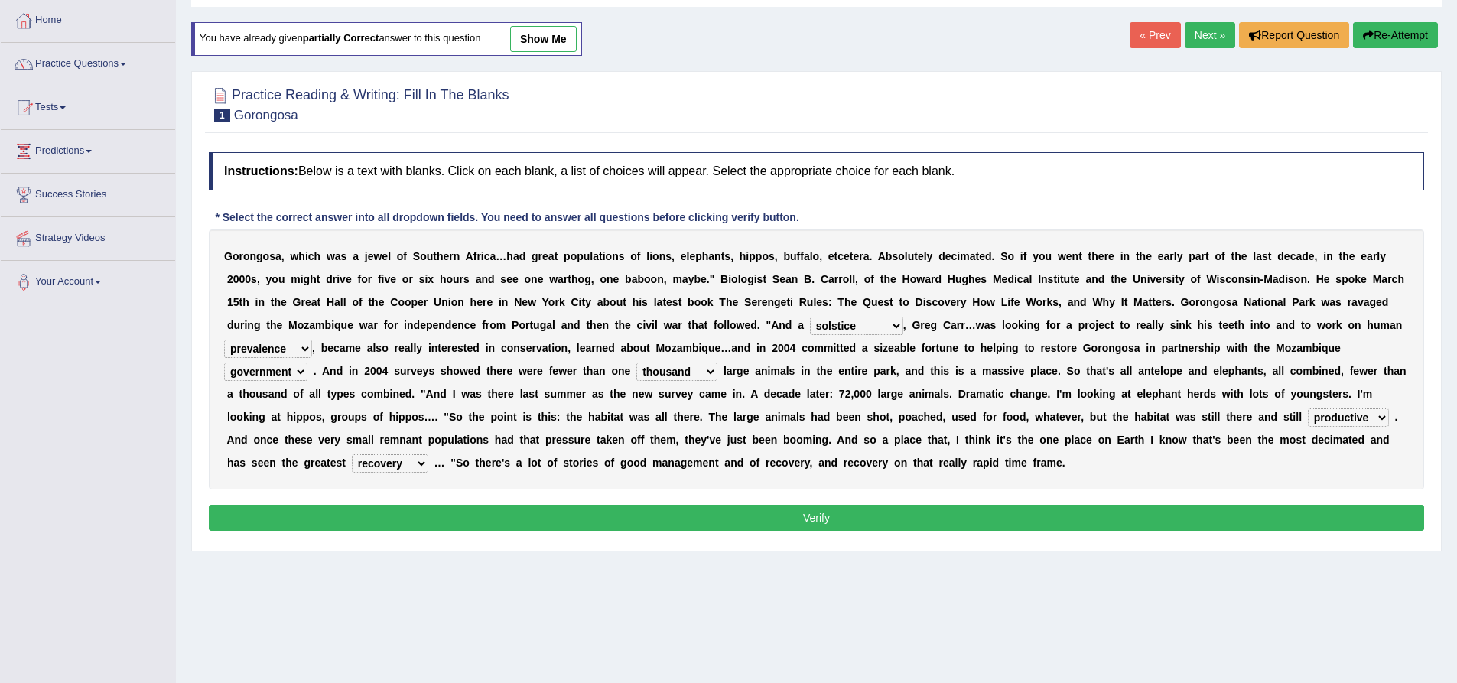
click at [442, 510] on button "Verify" at bounding box center [816, 518] width 1215 height 26
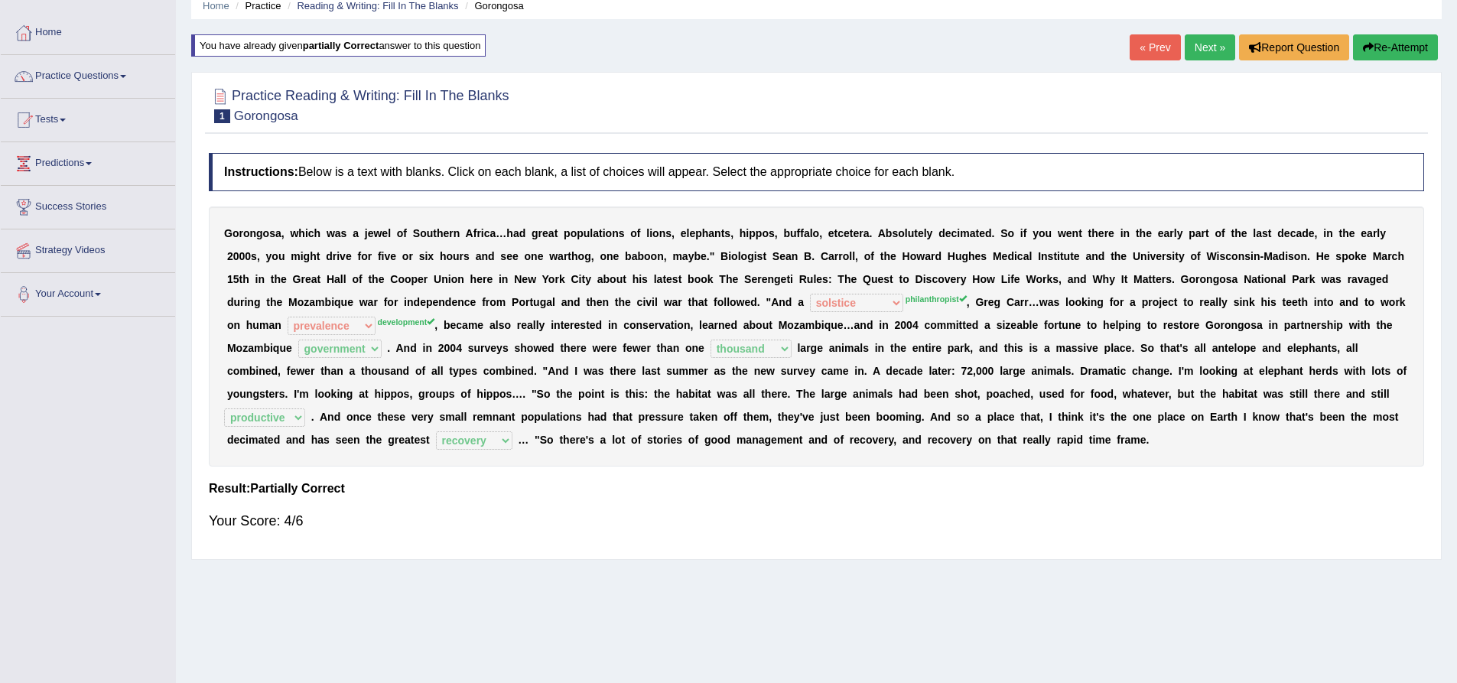
scroll to position [0, 0]
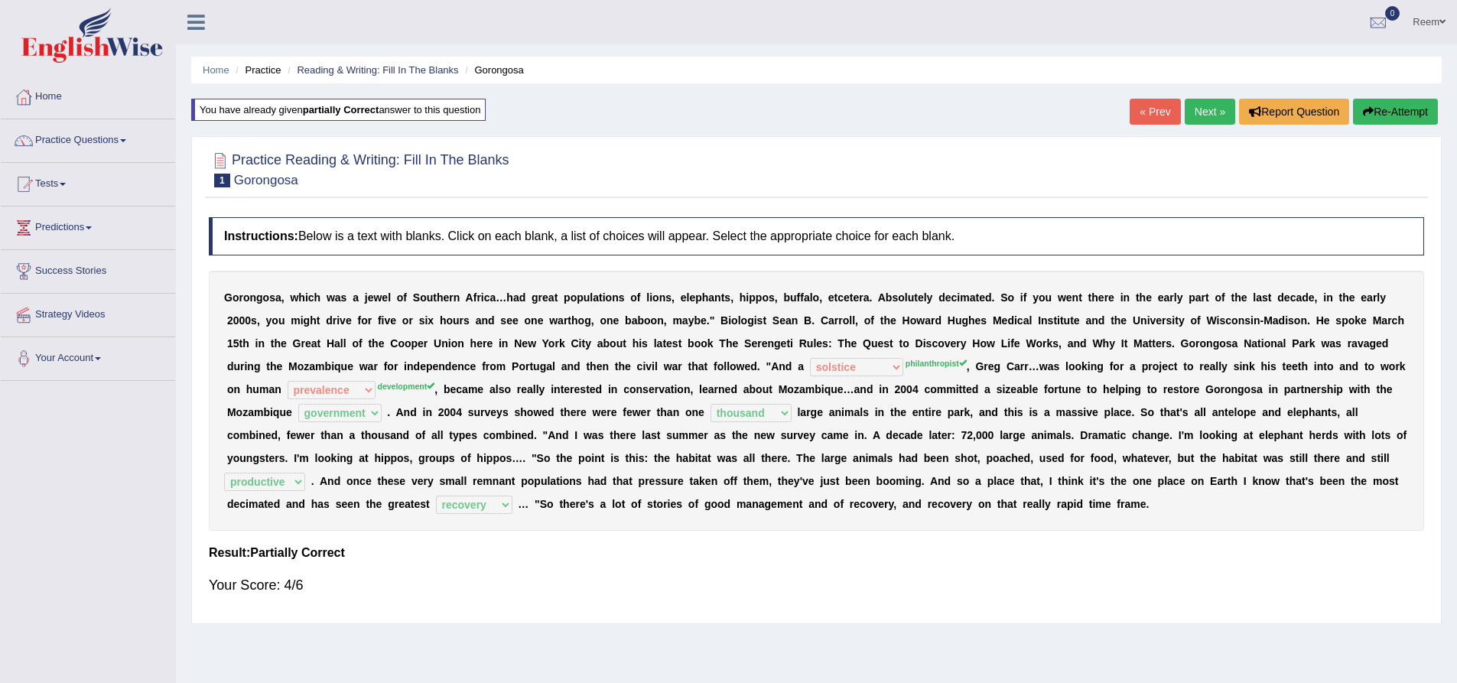
click at [1207, 106] on link "Next »" at bounding box center [1209, 112] width 50 height 26
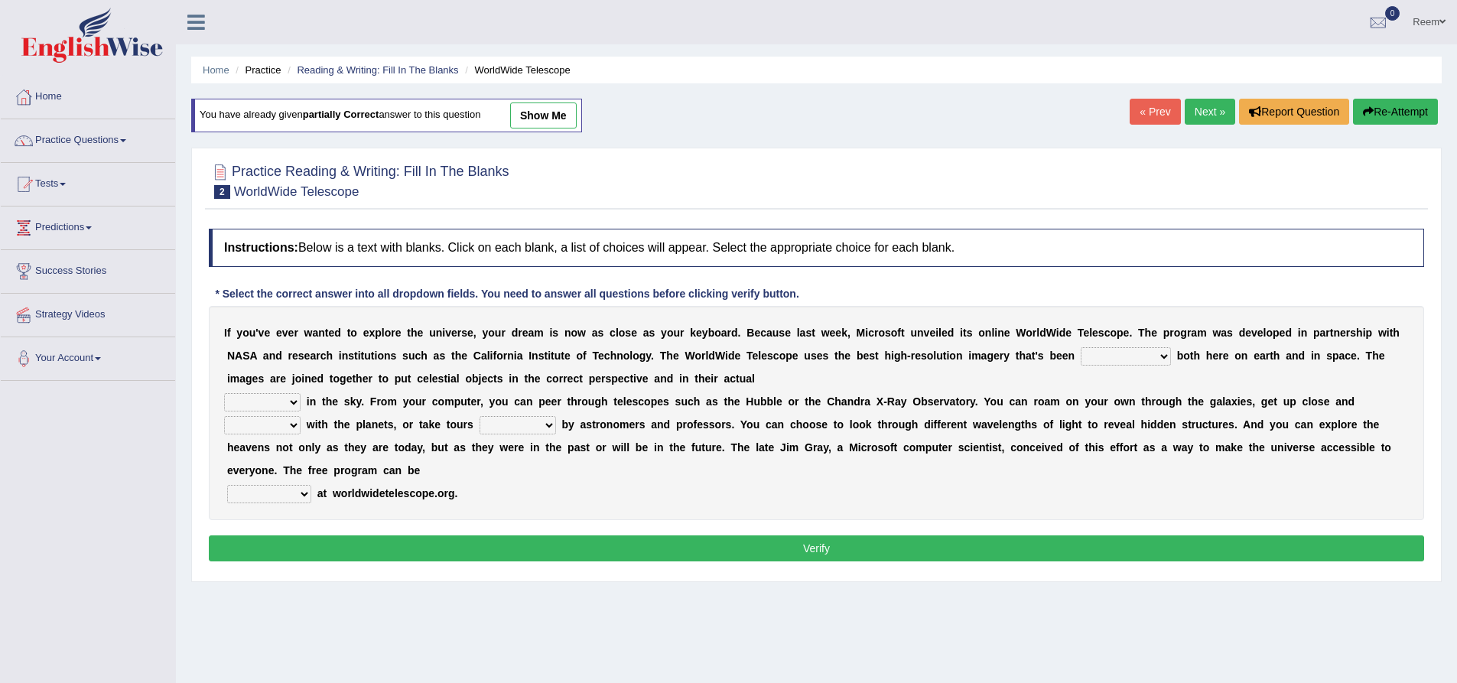
click at [1116, 359] on select "degraded ascended remonstrated generated" at bounding box center [1125, 356] width 90 height 18
select select "degraded"
click at [1080, 347] on select "degraded ascended remonstrated generated" at bounding box center [1125, 356] width 90 height 18
click at [273, 404] on select "aspects parts conditions positions" at bounding box center [262, 402] width 76 height 18
select select "positions"
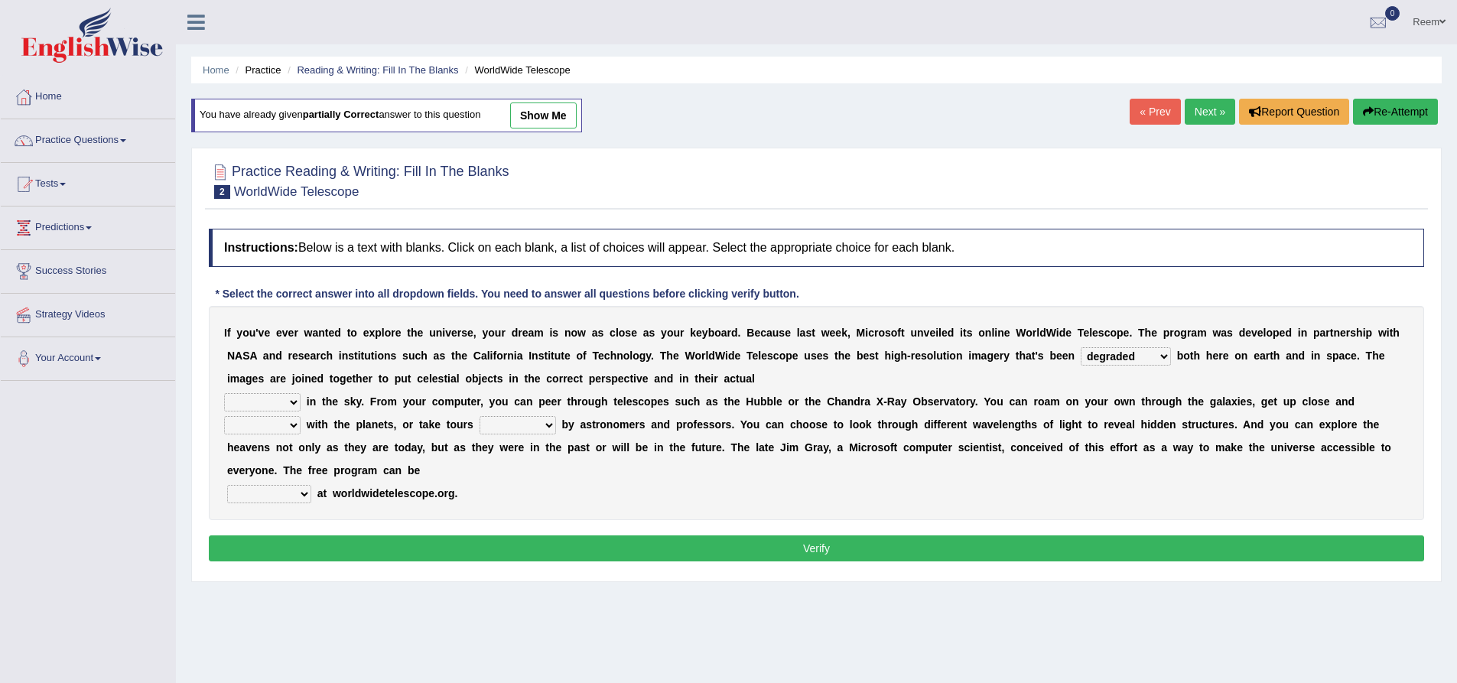
click at [224, 393] on select "aspects parts conditions positions" at bounding box center [262, 402] width 76 height 18
click at [270, 427] on select "personal individual apart polite" at bounding box center [262, 425] width 76 height 18
select select "apart"
click at [224, 416] on select "personal individual apart polite" at bounding box center [262, 425] width 76 height 18
click at [510, 422] on select "guide guided guiding to guide" at bounding box center [517, 425] width 76 height 18
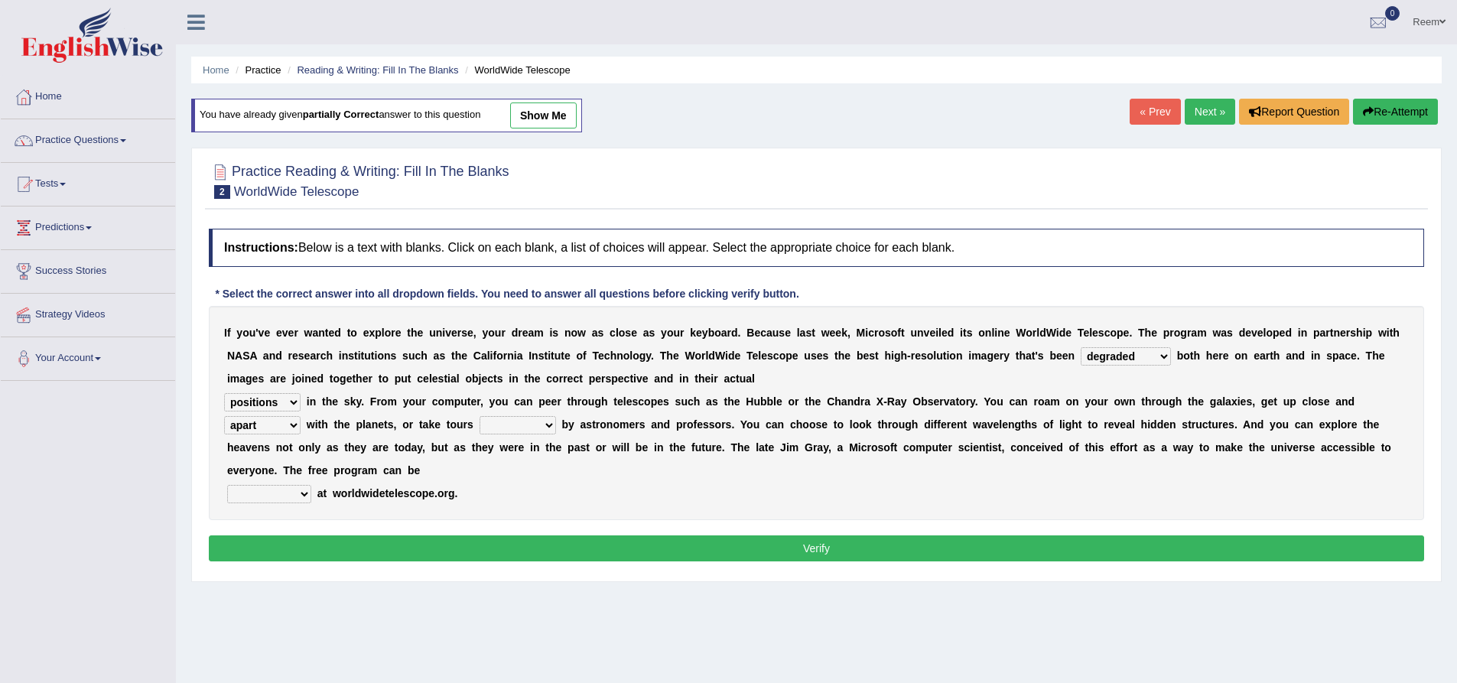
select select "guided"
click at [479, 416] on select "guide guided guiding to guide" at bounding box center [517, 425] width 76 height 18
click at [264, 490] on select "upheld downloaded loaded posted" at bounding box center [269, 494] width 84 height 18
select select "loaded"
click at [227, 485] on select "upheld downloaded loaded posted" at bounding box center [269, 494] width 84 height 18
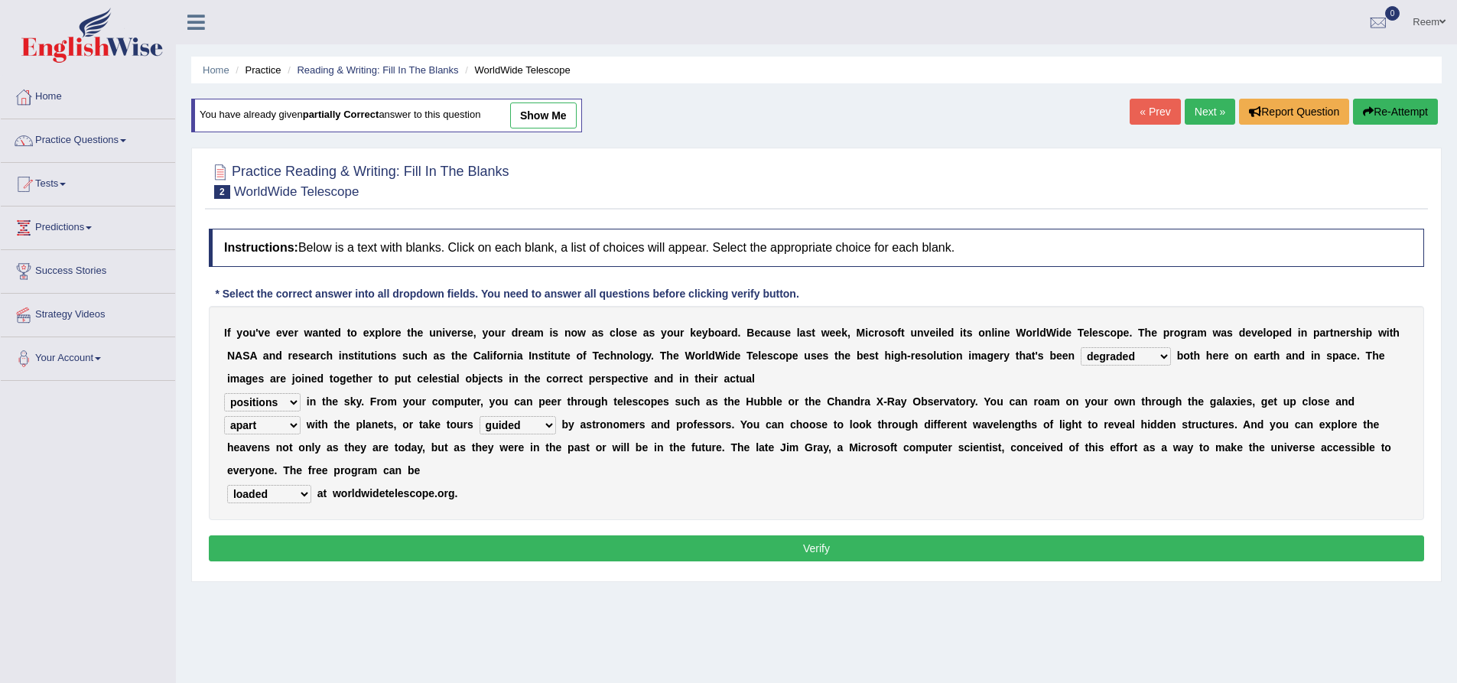
click at [350, 544] on button "Verify" at bounding box center [816, 548] width 1215 height 26
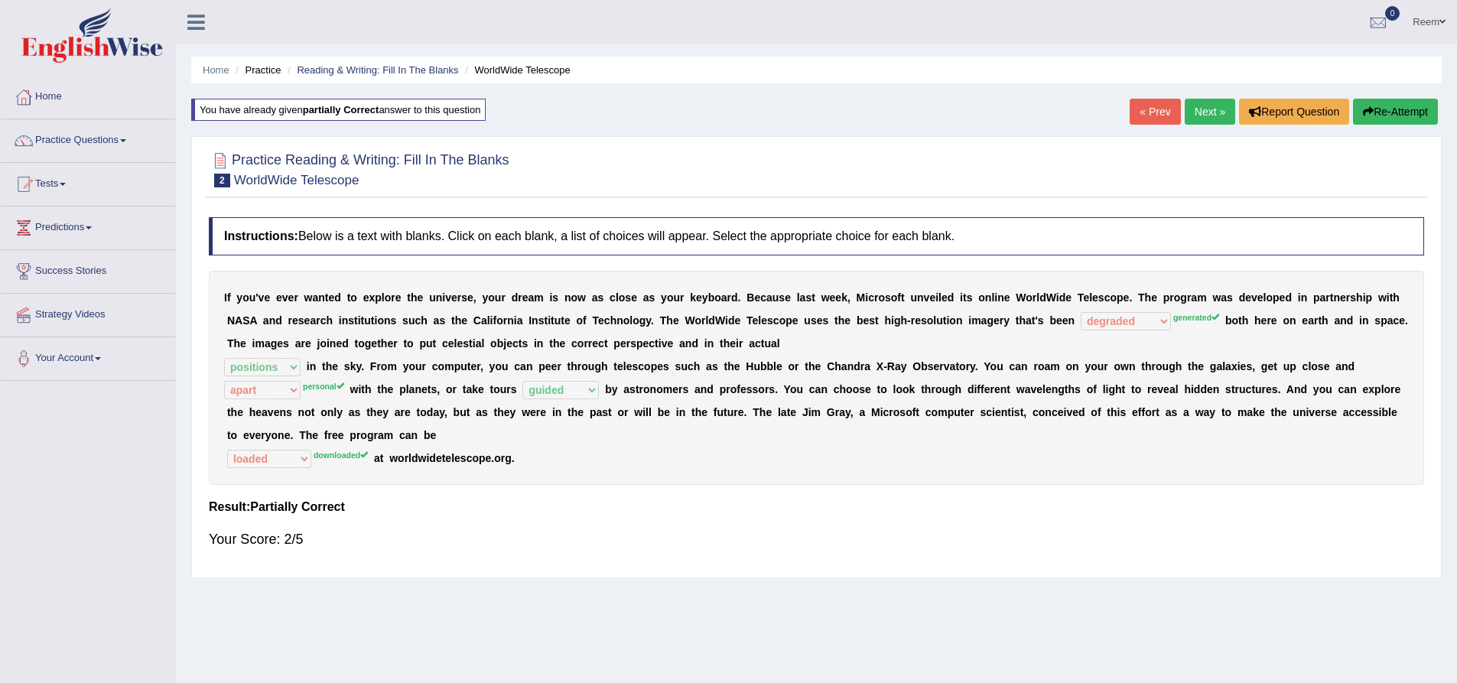
click at [1207, 119] on link "Next »" at bounding box center [1209, 112] width 50 height 26
